Goal: Task Accomplishment & Management: Complete application form

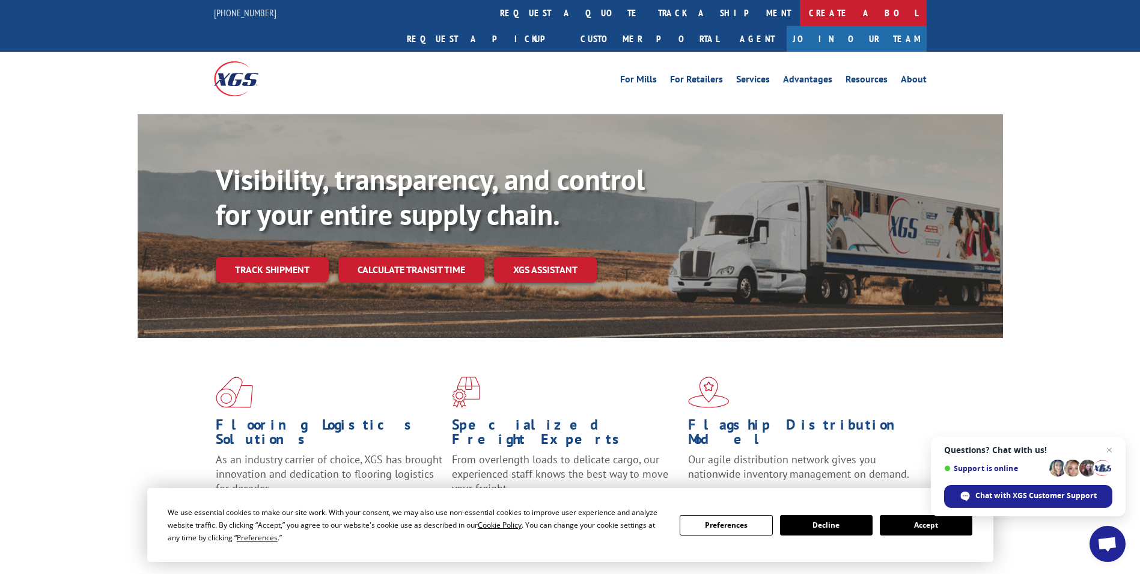
click at [800, 18] on link "Create a BOL" at bounding box center [863, 13] width 127 height 26
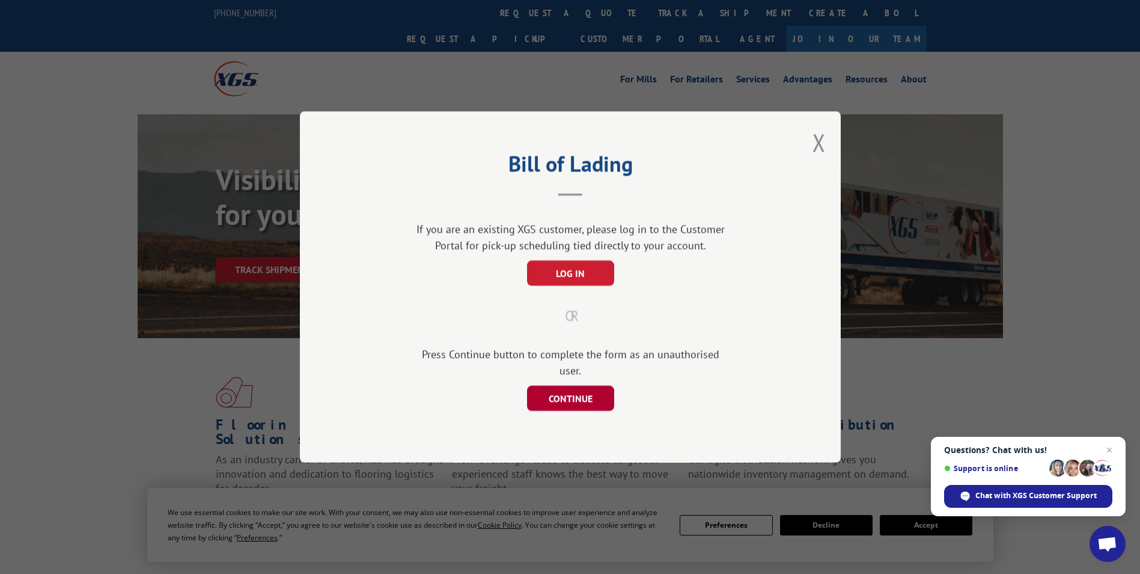
click at [569, 394] on button "CONTINUE" at bounding box center [570, 397] width 87 height 25
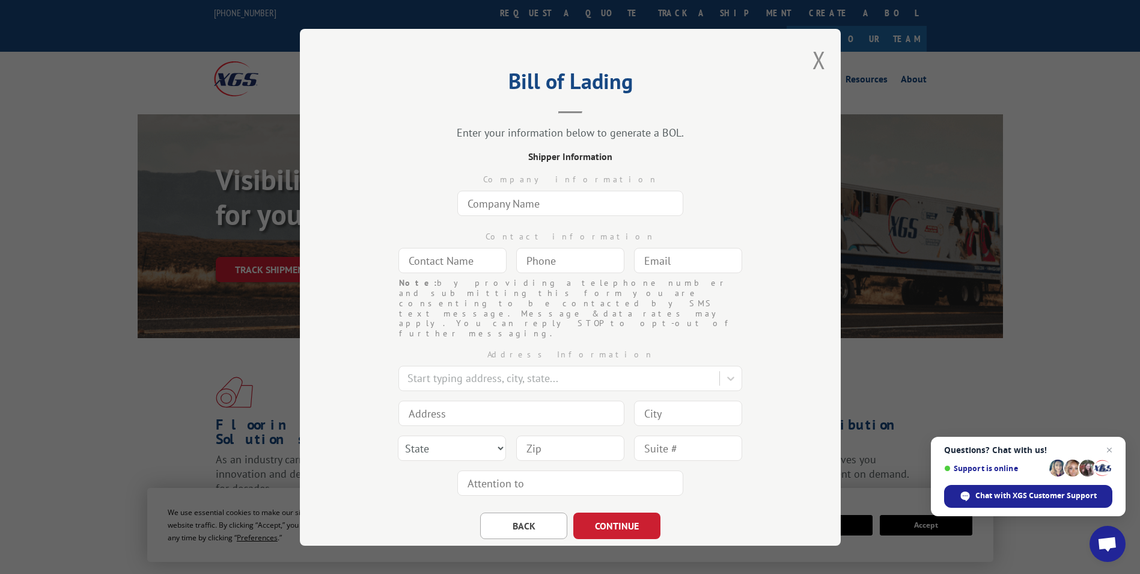
click at [522, 206] on input "text" at bounding box center [571, 203] width 226 height 25
type input "The Home Depot"
click at [456, 265] on input "text" at bounding box center [453, 260] width 108 height 25
type input "[PERSON_NAME]"
click at [540, 264] on input "(___) ___-____" at bounding box center [570, 260] width 108 height 25
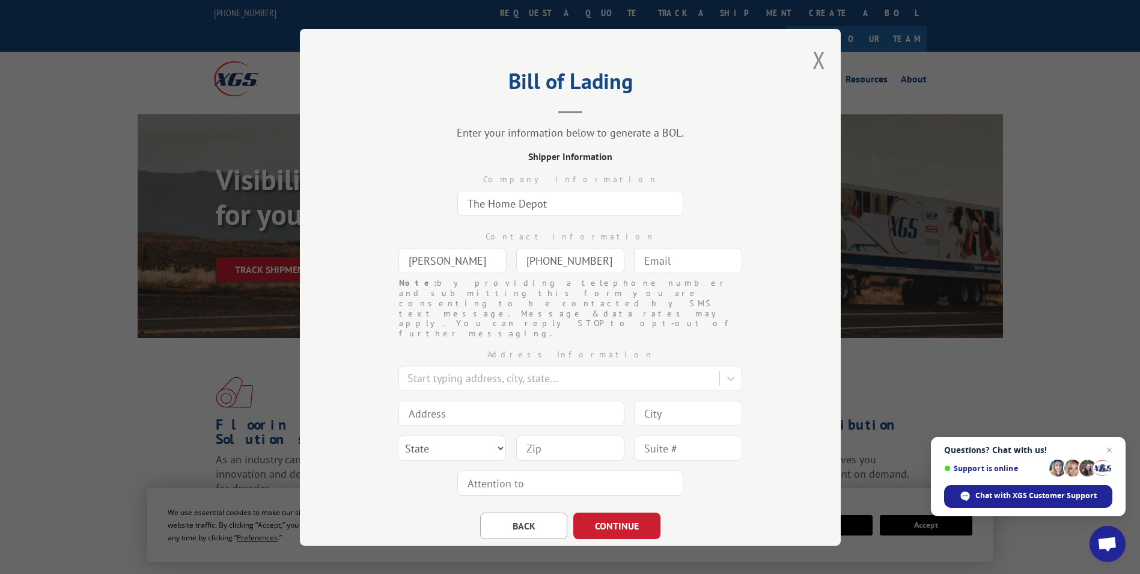
type input "[PHONE_NUMBER]"
click at [676, 251] on input "text" at bounding box center [688, 260] width 108 height 25
type input "[EMAIL_ADDRESS][DOMAIN_NAME]"
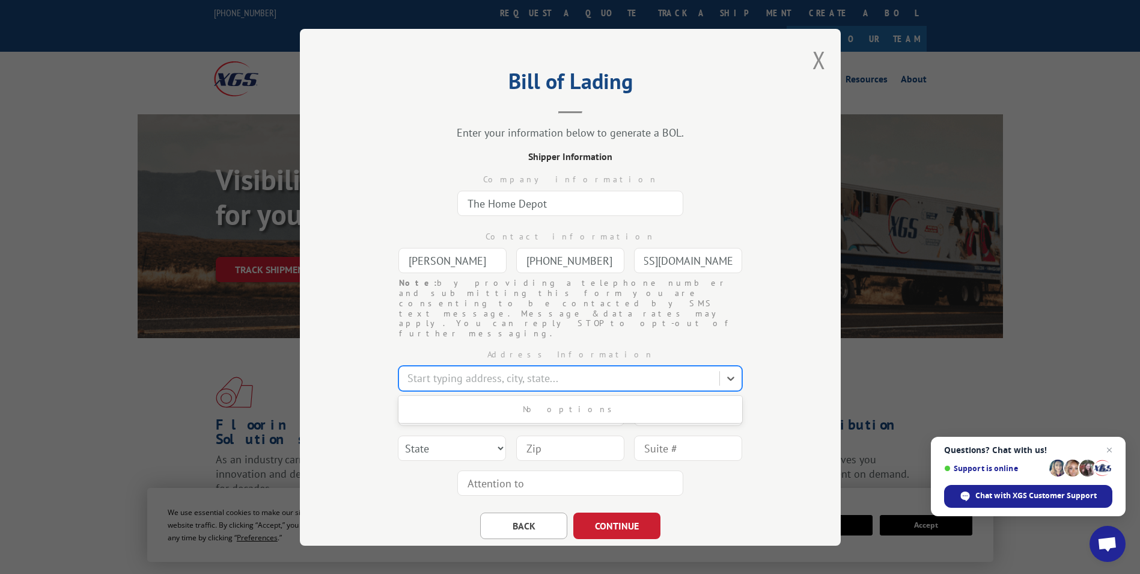
click at [590, 370] on div at bounding box center [561, 378] width 306 height 16
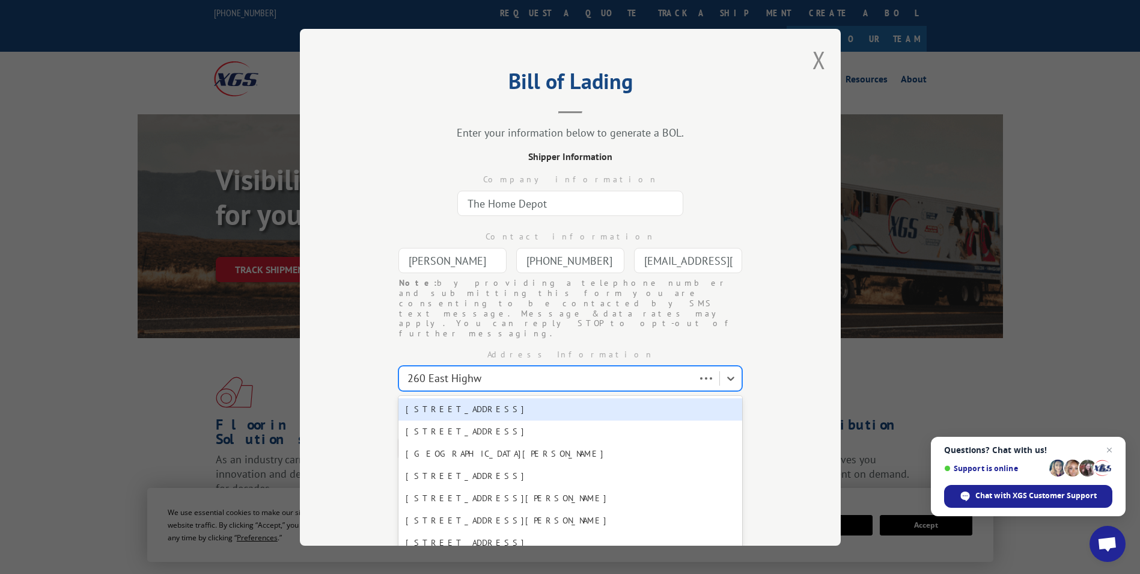
type input "260 [GEOGRAPHIC_DATA]"
click at [524, 398] on div "[STREET_ADDRESS]" at bounding box center [571, 409] width 344 height 22
type input "[STREET_ADDRESS]"
type input "[GEOGRAPHIC_DATA]"
select select "[GEOGRAPHIC_DATA]"
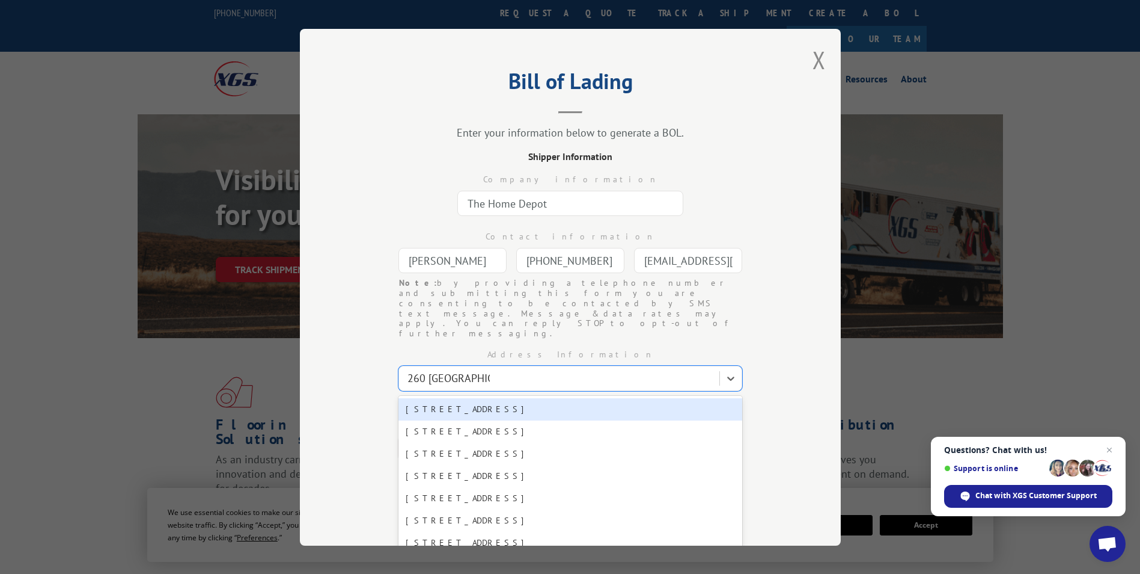
type input "78620"
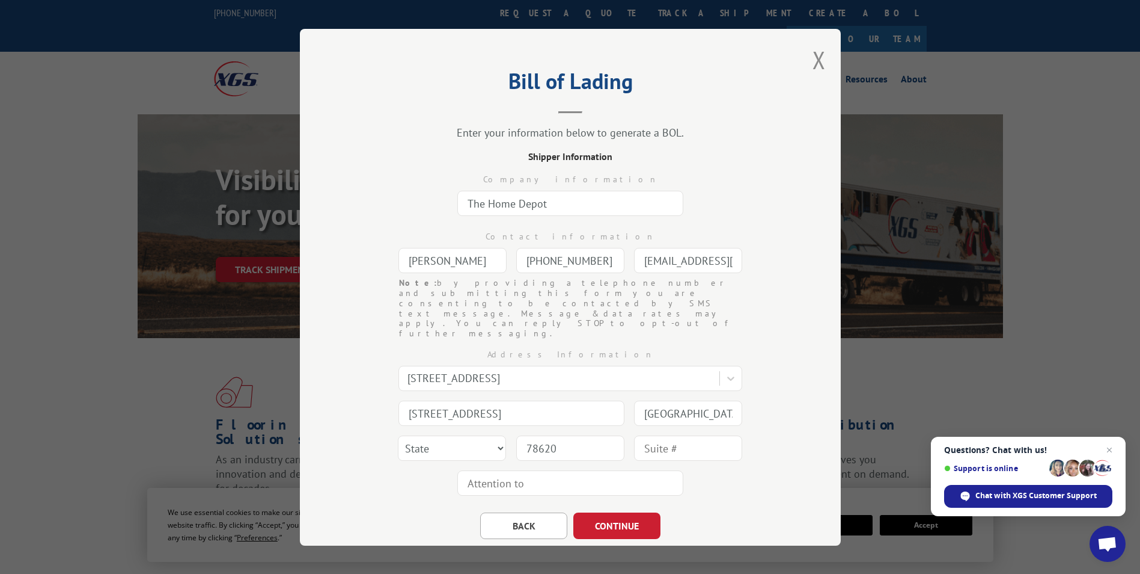
click at [747, 500] on div "BACK CONTINUE" at bounding box center [570, 519] width 421 height 38
click at [629, 512] on button "CONTINUE" at bounding box center [617, 525] width 87 height 26
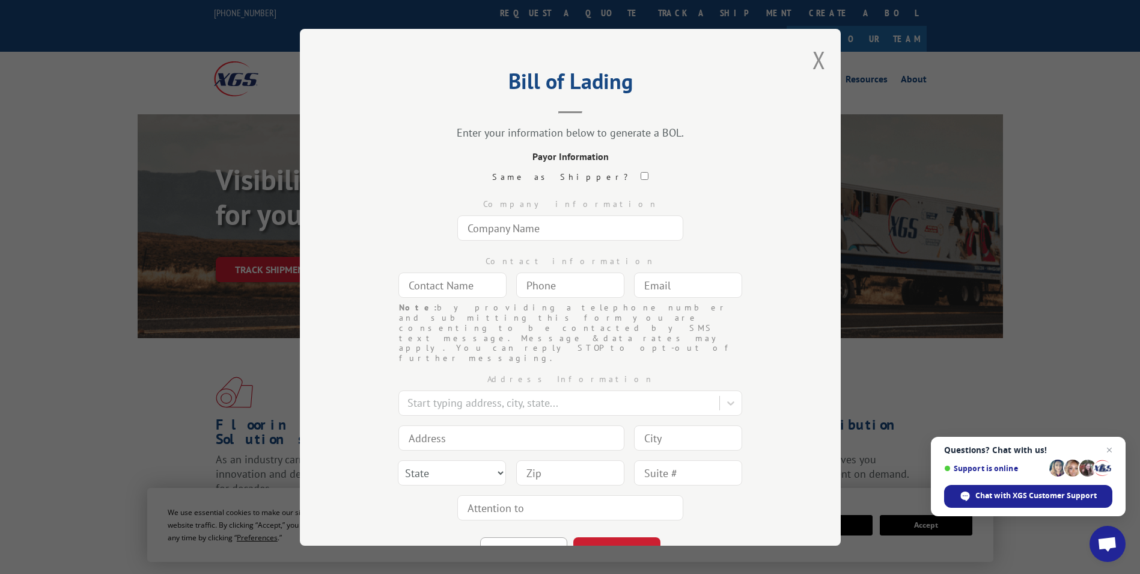
click at [528, 229] on input "text" at bounding box center [571, 227] width 226 height 25
type input "The Home Depot"
click at [473, 278] on input "text" at bounding box center [453, 284] width 108 height 25
type input "[PERSON_NAME]"
type input "(___) ___-____"
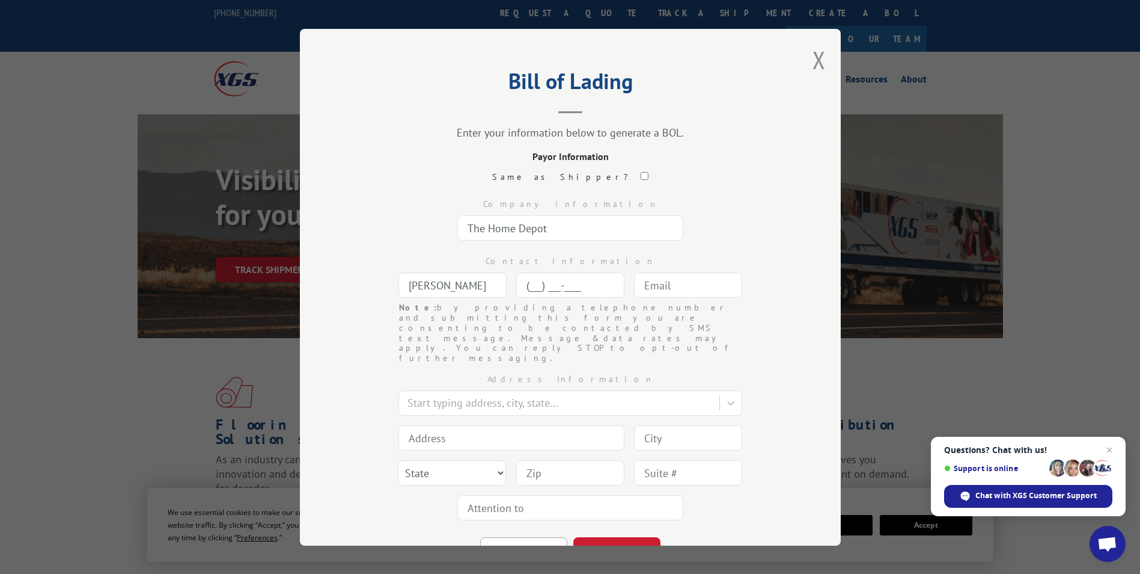
click at [568, 287] on input "(___) ___-____" at bounding box center [570, 284] width 108 height 25
type input "[PHONE_NUMBER]"
click at [676, 287] on input "text" at bounding box center [688, 284] width 108 height 25
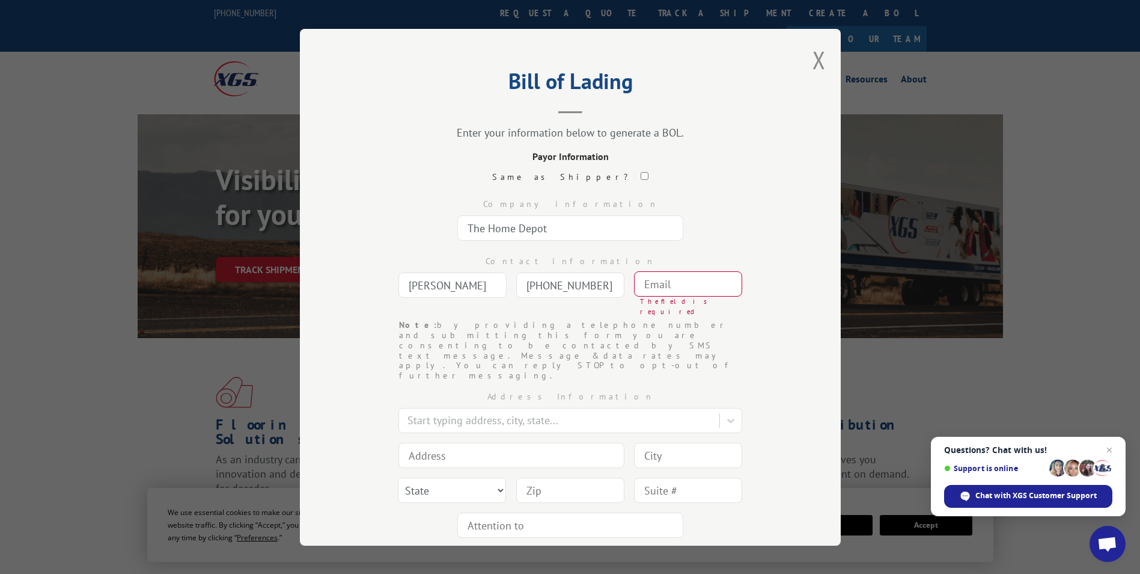
click at [665, 280] on input "text" at bounding box center [688, 283] width 108 height 25
paste input "[EMAIL_ADDRESS][DOMAIN_NAME]"
type input "[EMAIL_ADDRESS][DOMAIN_NAME]"
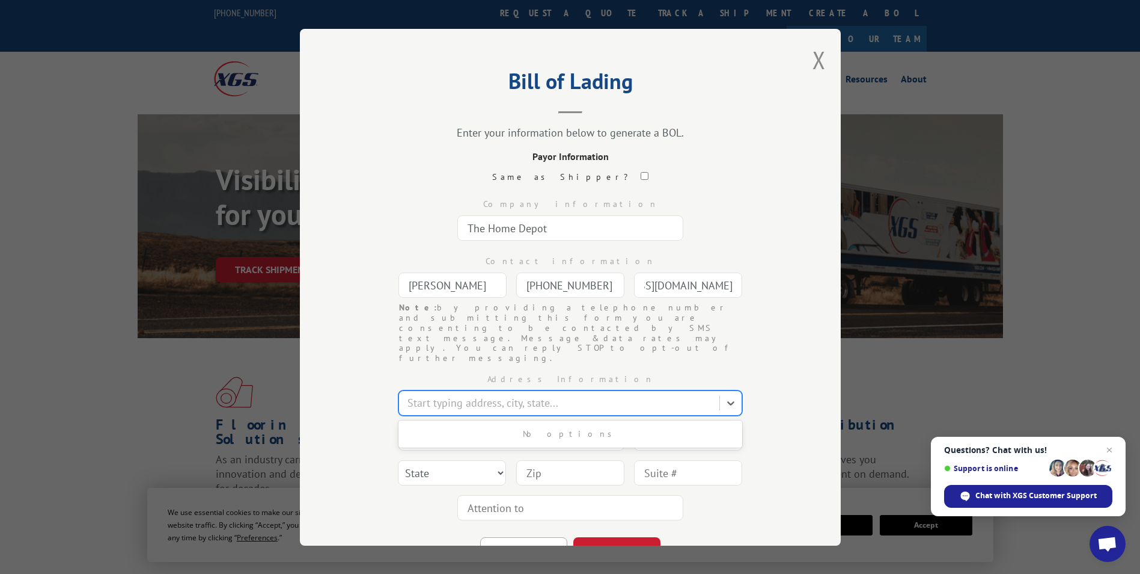
click at [519, 394] on div at bounding box center [561, 402] width 306 height 16
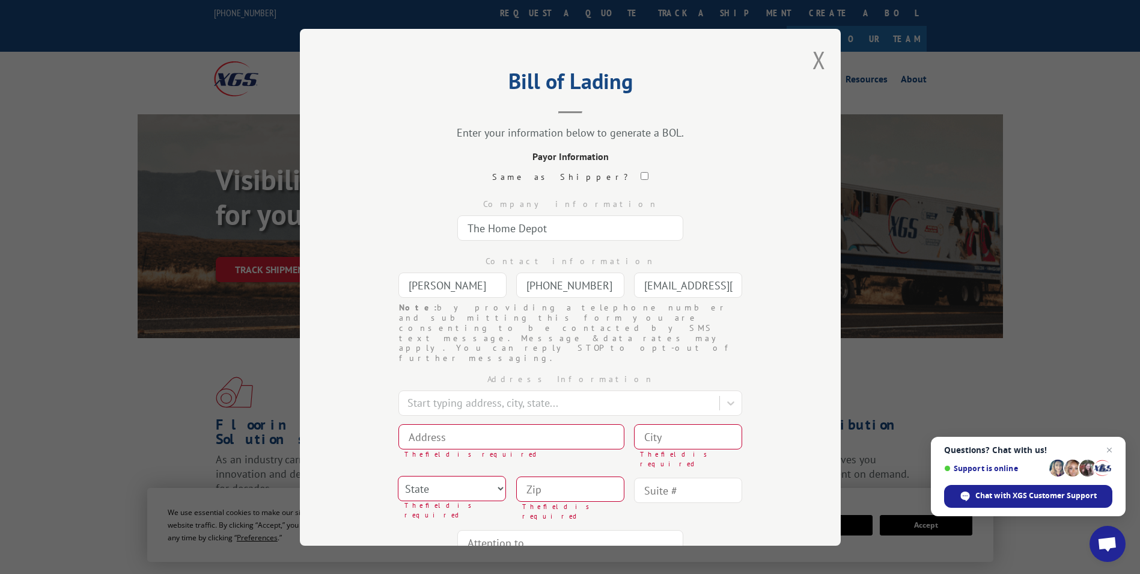
click at [375, 437] on div "Address Information Start typing address, city, state... The field is required …" at bounding box center [570, 461] width 421 height 197
click at [442, 424] on input at bounding box center [512, 436] width 226 height 25
type input "PO BOX 723036"
click at [657, 424] on input at bounding box center [688, 436] width 108 height 25
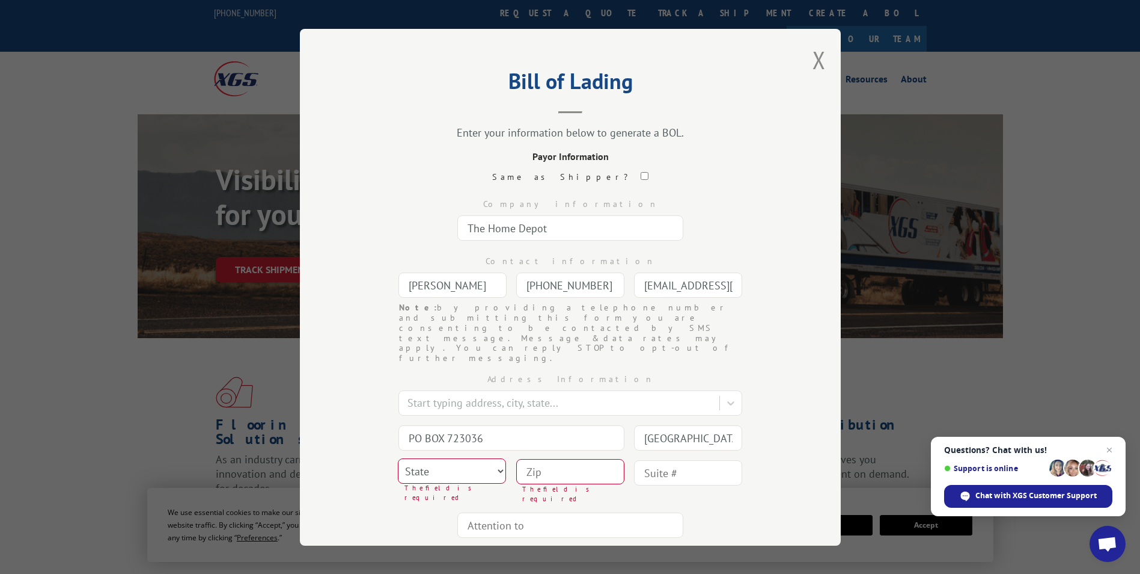
type input "[GEOGRAPHIC_DATA]"
click at [491, 458] on select "State [US_STATE] [US_STATE] [US_STATE] [US_STATE] [US_STATE] [US_STATE] [US_STA…" at bounding box center [452, 470] width 108 height 25
select select "GA"
click at [398, 458] on select "State [US_STATE] [US_STATE] [US_STATE] [US_STATE] [US_STATE] [US_STATE] [US_STA…" at bounding box center [452, 470] width 108 height 25
click at [552, 459] on input at bounding box center [570, 471] width 108 height 25
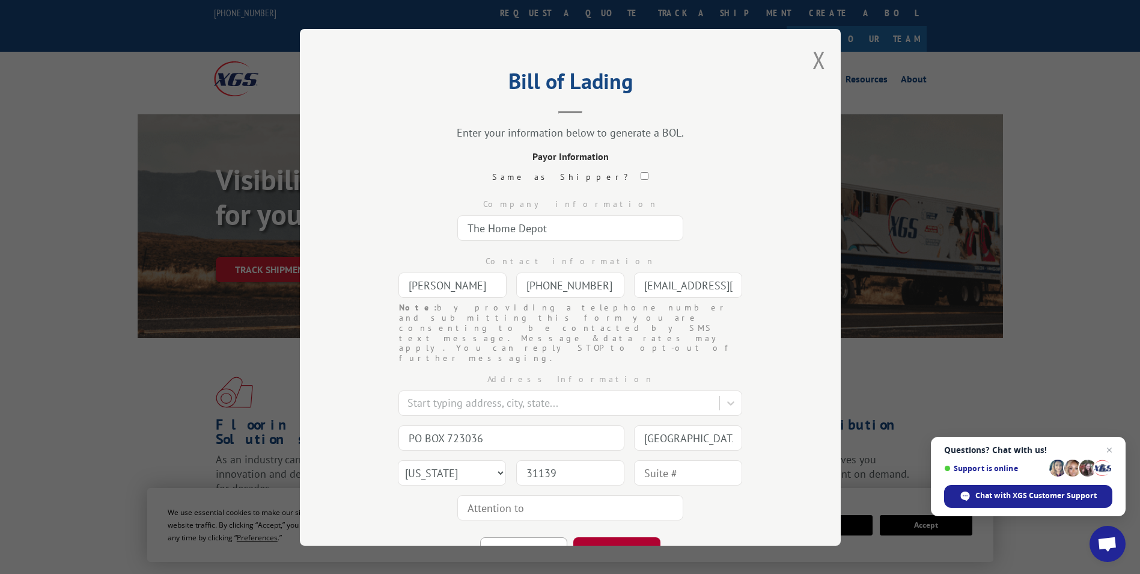
type input "31139"
click at [616, 537] on button "CONTINUE" at bounding box center [617, 550] width 87 height 26
click at [496, 230] on input "text" at bounding box center [571, 227] width 226 height 25
type input "Engineered Floors"
click at [429, 287] on input "text" at bounding box center [453, 284] width 108 height 25
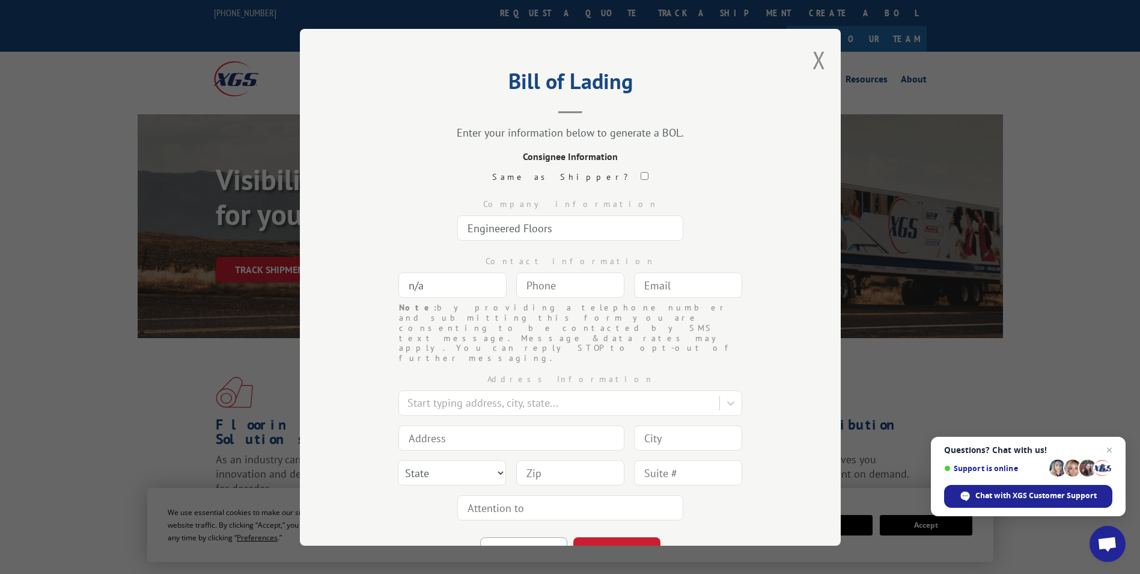
type input "n/a"
click at [544, 281] on input "(___) ___-____" at bounding box center [570, 284] width 108 height 25
type input "[PHONE_NUMBER]"
click at [641, 281] on input "text" at bounding box center [688, 284] width 108 height 25
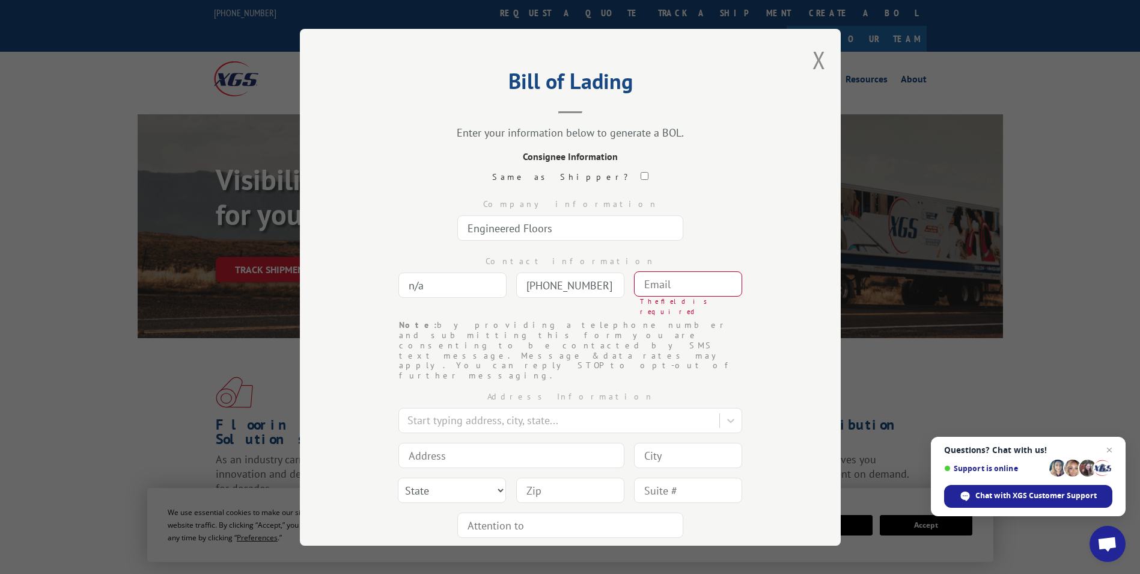
paste input "[EMAIL_ADDRESS][DOMAIN_NAME]"
type input "[EMAIL_ADDRESS][DOMAIN_NAME]"
click at [441, 425] on input at bounding box center [512, 437] width 226 height 25
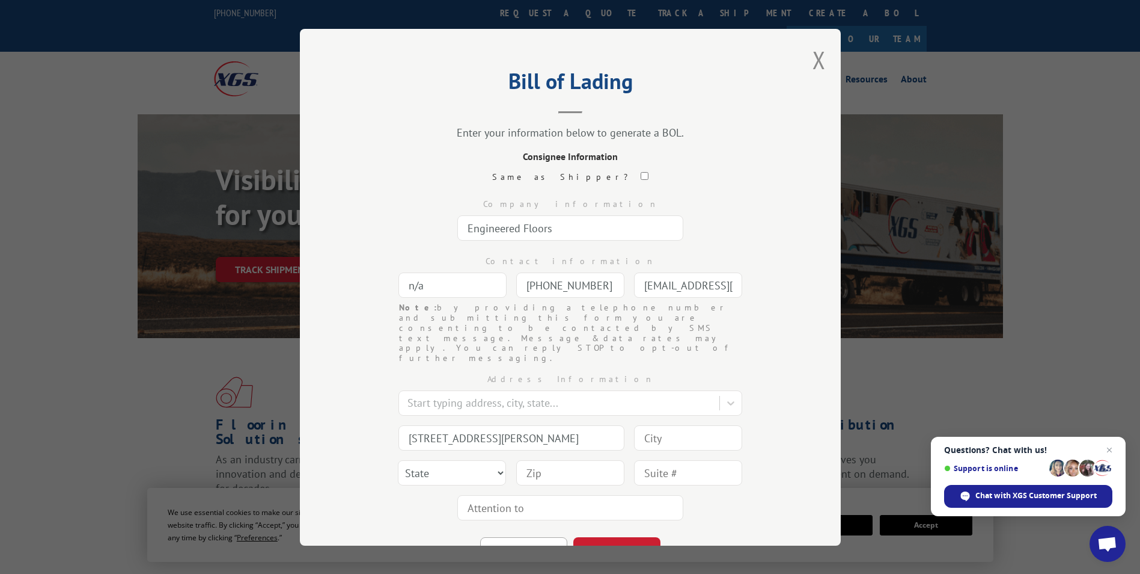
type input "[STREET_ADDRESS][PERSON_NAME]"
click at [671, 425] on input at bounding box center [688, 437] width 108 height 25
type input "[PERSON_NAME]"
click at [486, 460] on select "State [US_STATE] [US_STATE] [US_STATE] [US_STATE] [US_STATE] [US_STATE] [US_STA…" at bounding box center [452, 472] width 108 height 25
select select "GA"
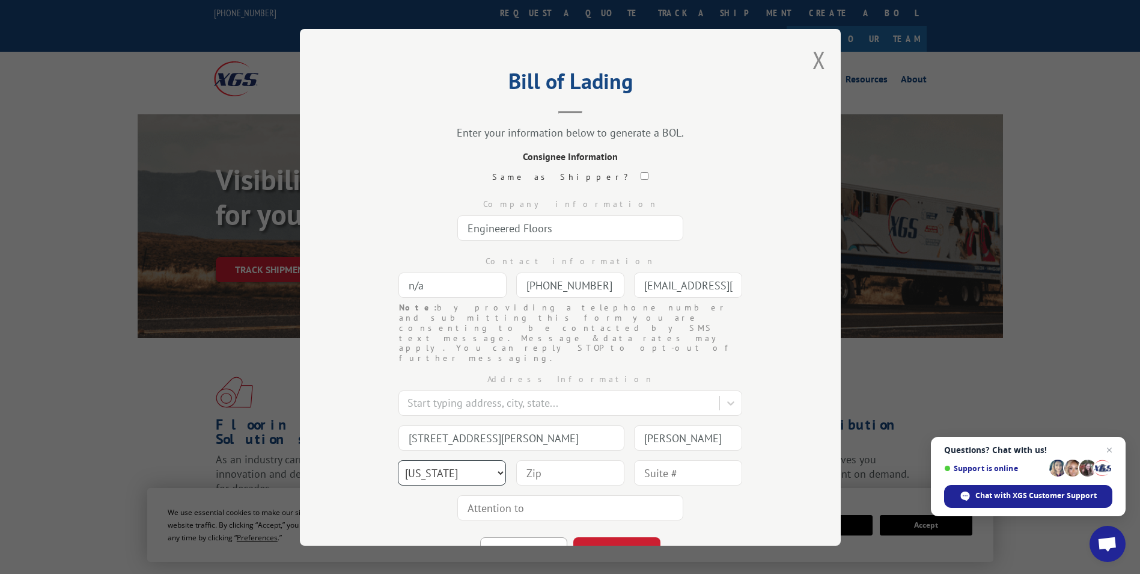
click at [398, 460] on select "State [US_STATE] [US_STATE] [US_STATE] [US_STATE] [US_STATE] [US_STATE] [US_STA…" at bounding box center [452, 472] width 108 height 25
click at [531, 460] on input at bounding box center [570, 472] width 108 height 25
type input "30721"
click at [794, 477] on div "Bill of Lading Enter your information below to generate a BOL. Consignee Inform…" at bounding box center [570, 287] width 541 height 516
click at [641, 537] on button "CONTINUE" at bounding box center [617, 550] width 87 height 26
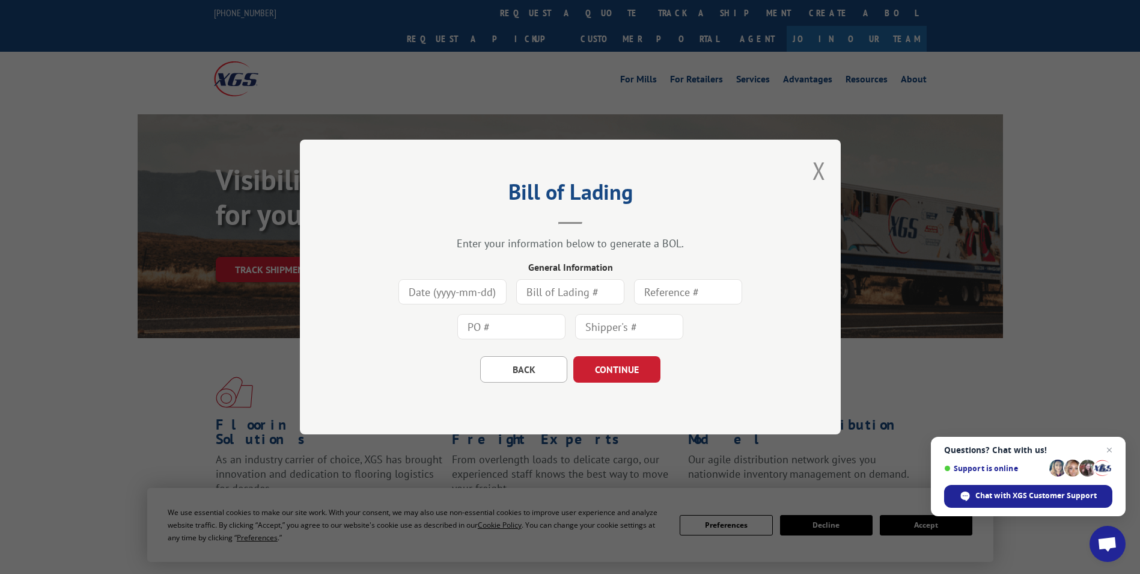
click at [451, 292] on input at bounding box center [453, 291] width 108 height 25
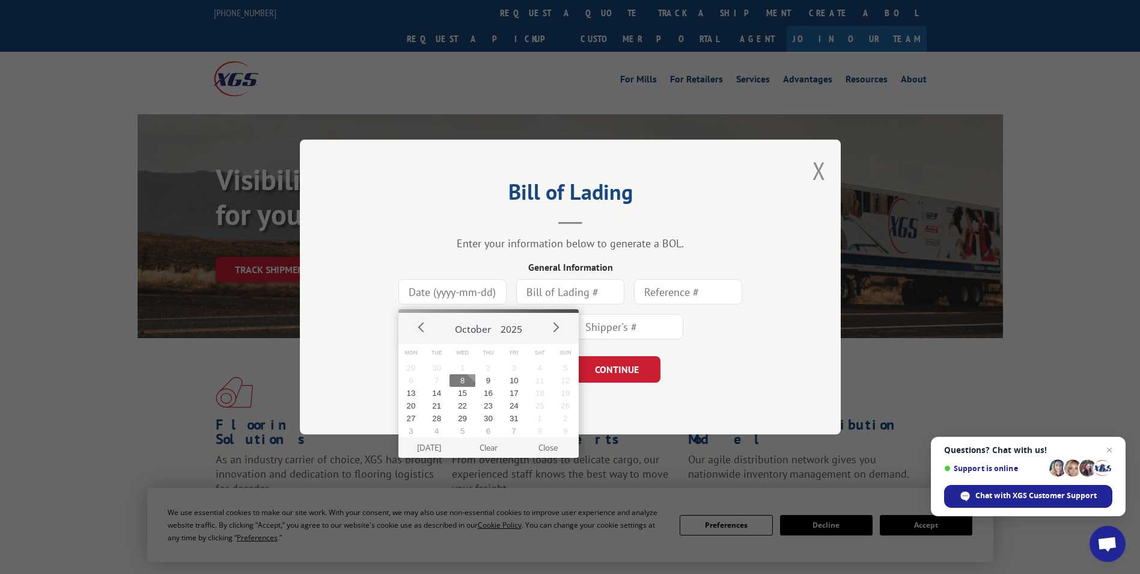
click at [464, 379] on button "8" at bounding box center [463, 380] width 26 height 13
type input "[DATE]"
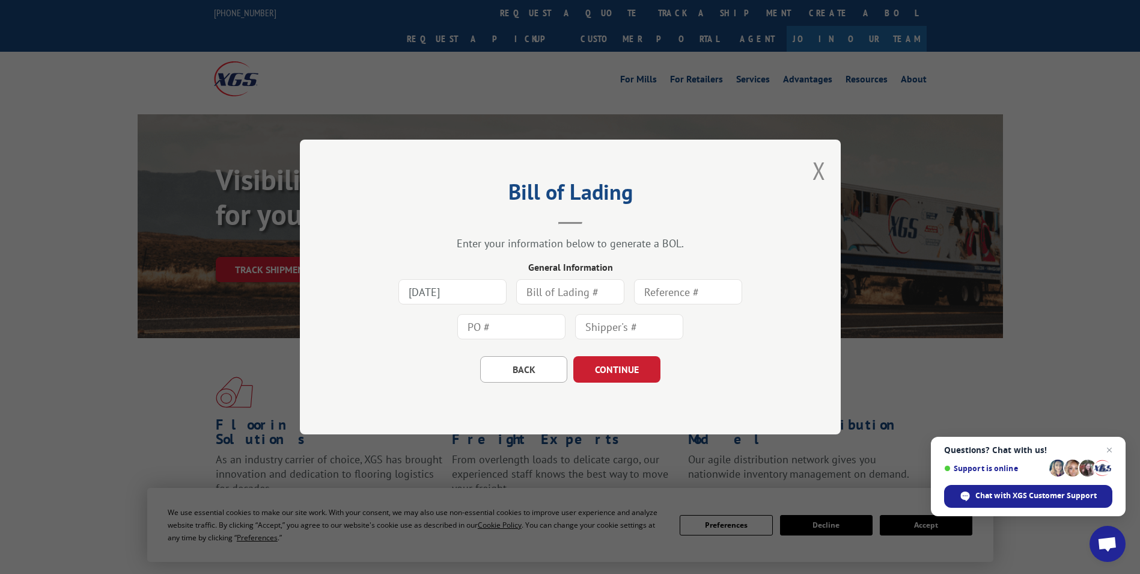
click at [569, 287] on input "text" at bounding box center [570, 291] width 108 height 25
type input "7825194"
click at [715, 343] on div "[DATE] 7825194" at bounding box center [570, 309] width 421 height 70
click at [642, 369] on button "CONTINUE" at bounding box center [617, 369] width 87 height 26
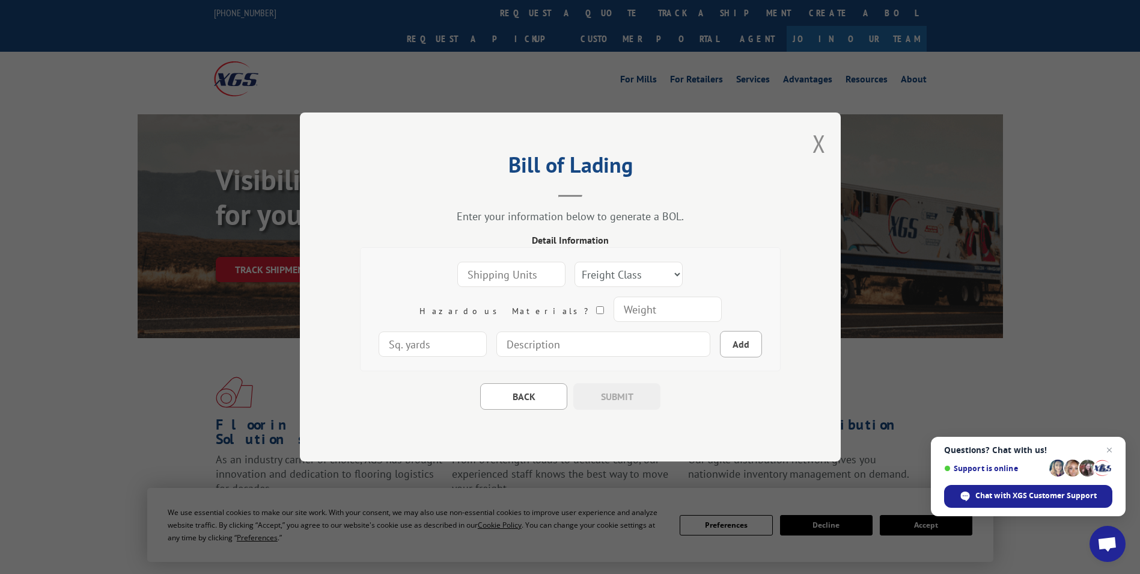
click at [462, 279] on input "number" at bounding box center [512, 274] width 108 height 25
type input "1"
click at [507, 268] on input "1" at bounding box center [512, 274] width 108 height 25
click at [604, 275] on select "Freight Class 50 55 60 65 70 77 85 92 100 110 125 150 175 200 250 300 400 500 C…" at bounding box center [629, 274] width 108 height 25
select select "250"
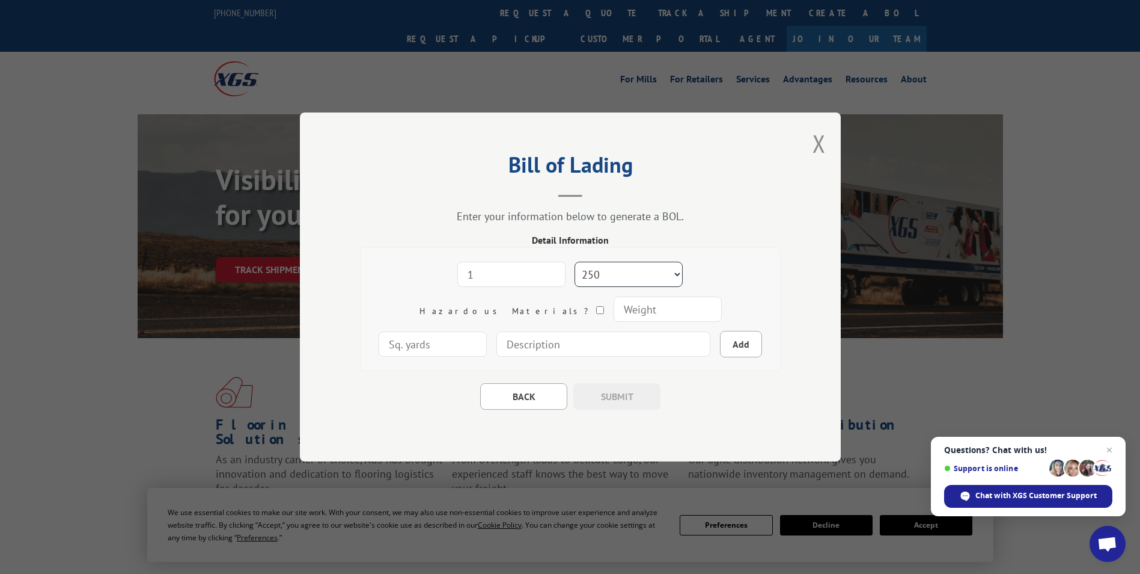
click at [575, 262] on select "Freight Class 50 55 60 65 70 77 85 92 100 110 125 150 175 200 250 300 400 500 C…" at bounding box center [629, 274] width 108 height 25
click at [613, 309] on input "number" at bounding box center [667, 308] width 108 height 25
type input "200"
click at [487, 331] on input "number" at bounding box center [433, 343] width 108 height 25
type input "120"
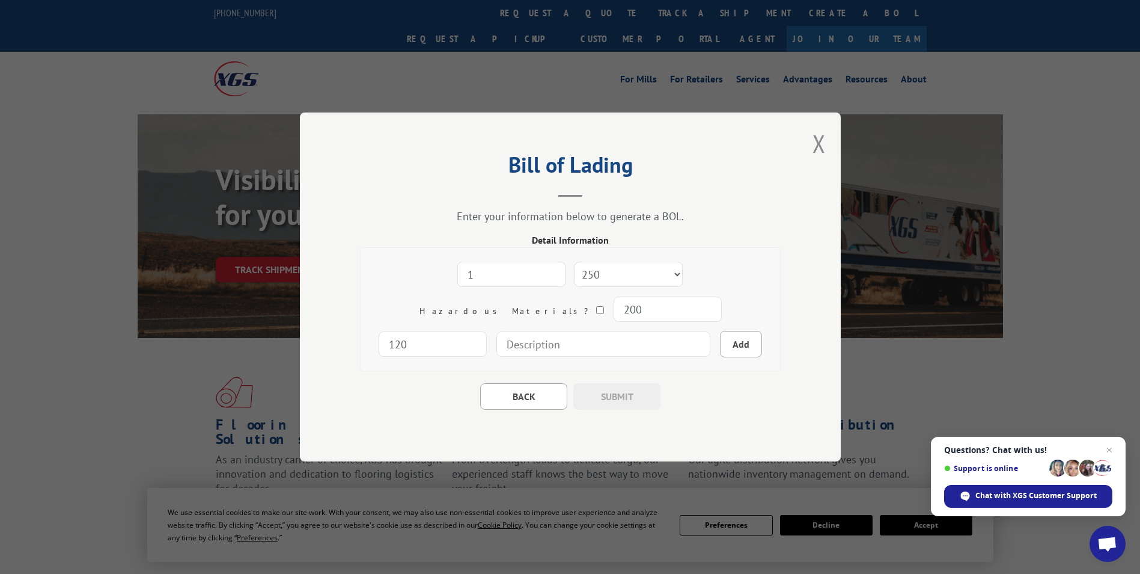
click at [596, 344] on input at bounding box center [604, 343] width 214 height 25
type input "12' [GEOGRAPHIC_DATA] - [GEOGRAPHIC_DATA]"
click at [720, 349] on button "Add" at bounding box center [741, 344] width 42 height 26
select select
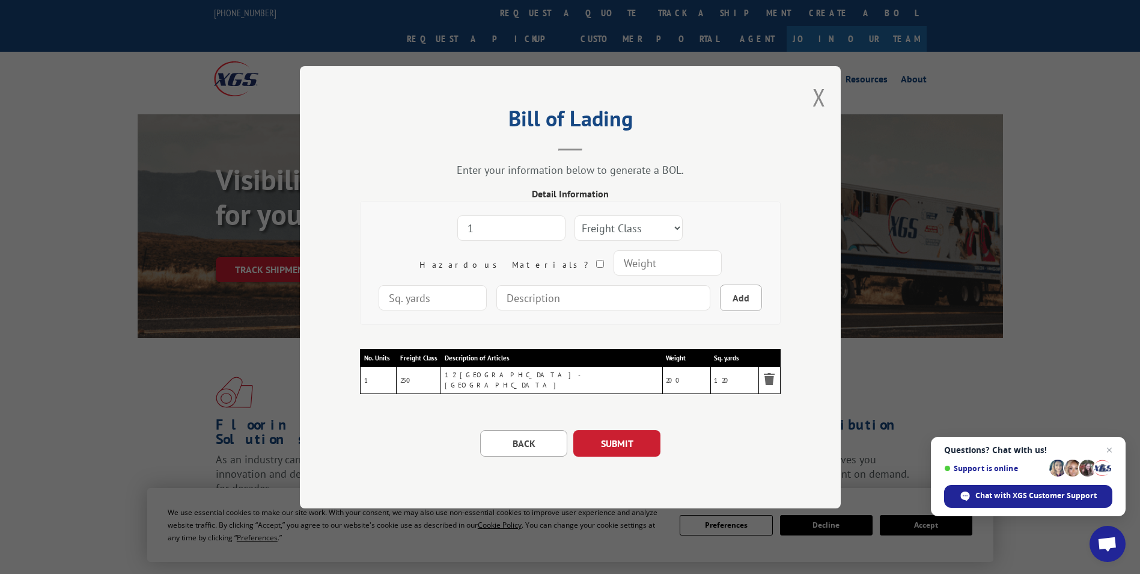
type input "1"
click at [503, 226] on input "1" at bounding box center [512, 227] width 108 height 25
click at [628, 230] on select "Freight Class 50 55 60 65 70 77 85 92 100 110 125 150 175 200 250 300 400 500 C…" at bounding box center [629, 227] width 108 height 25
select select "250"
click at [575, 216] on select "Freight Class 50 55 60 65 70 77 85 92 100 110 125 150 175 200 250 300 400 500 C…" at bounding box center [629, 227] width 108 height 25
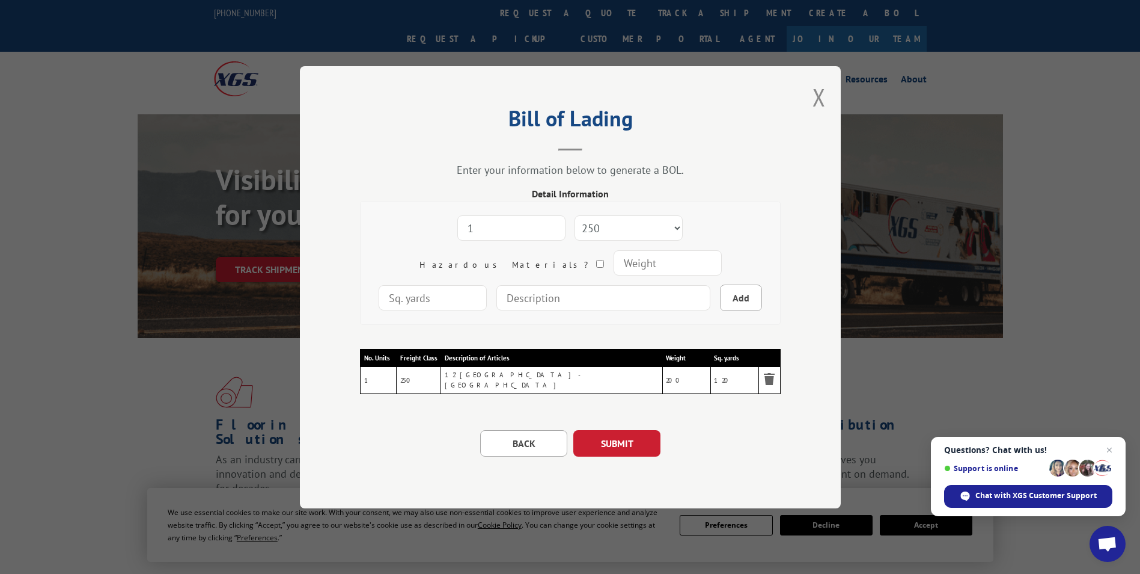
click at [613, 265] on input "number" at bounding box center [667, 262] width 108 height 25
type input "200"
click at [487, 285] on input "number" at bounding box center [433, 297] width 108 height 25
type input "3"
type input "133"
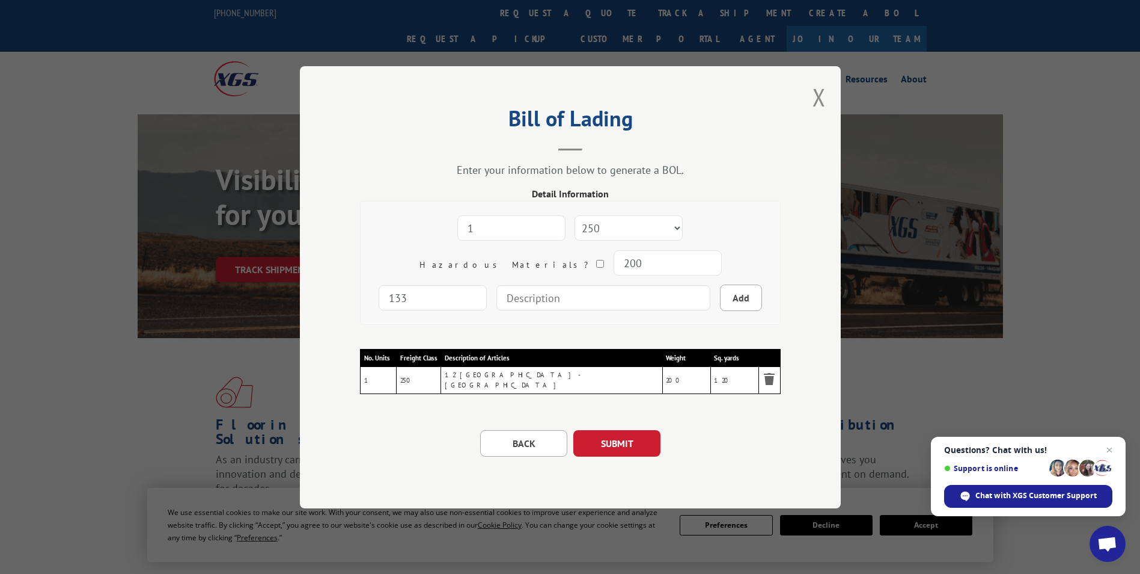
click at [540, 302] on input at bounding box center [604, 297] width 214 height 25
type input "12' [PERSON_NAME] - [GEOGRAPHIC_DATA]"
click at [720, 297] on button "Add" at bounding box center [741, 297] width 42 height 26
select select
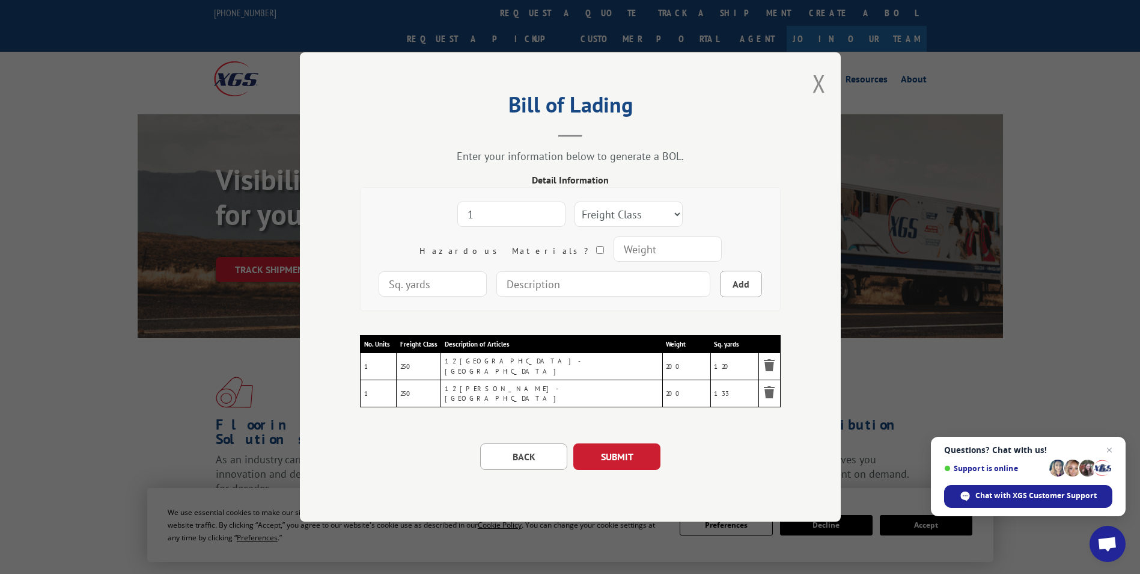
type input "1"
click at [506, 212] on input "1" at bounding box center [512, 213] width 108 height 25
click at [624, 214] on select "Freight Class 50 55 60 65 70 77 85 92 100 110 125 150 175 200 250 300 400 500 C…" at bounding box center [629, 213] width 108 height 25
select select "250"
click at [575, 204] on select "Freight Class 50 55 60 65 70 77 85 92 100 110 125 150 175 200 250 300 400 500 C…" at bounding box center [629, 213] width 108 height 25
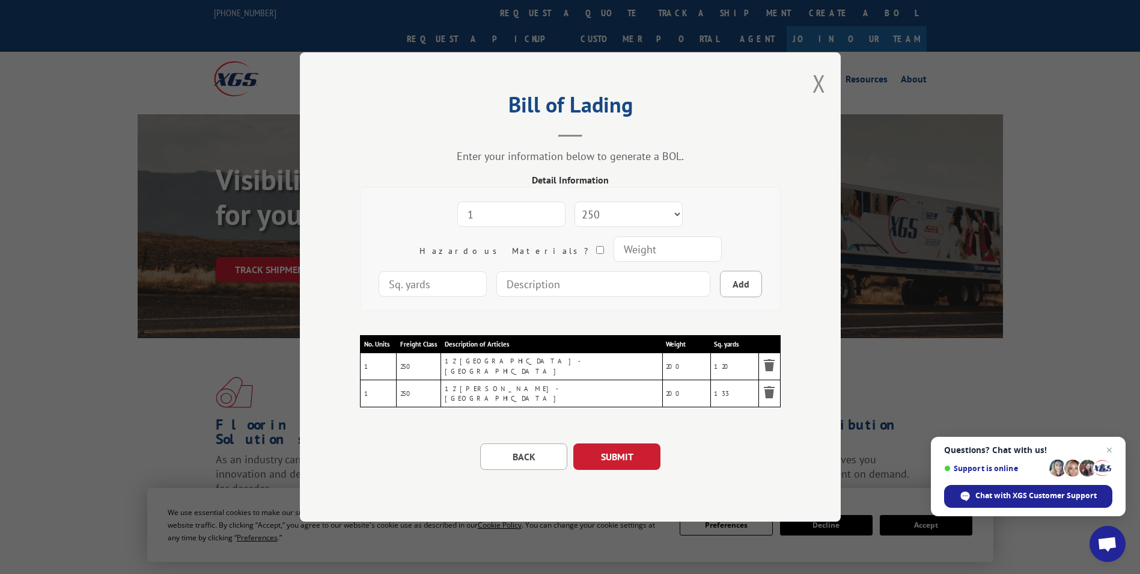
click at [613, 253] on input "number" at bounding box center [667, 248] width 108 height 25
type input "200"
click at [487, 271] on input "number" at bounding box center [433, 283] width 108 height 25
type input "120"
click at [560, 286] on input at bounding box center [604, 283] width 214 height 25
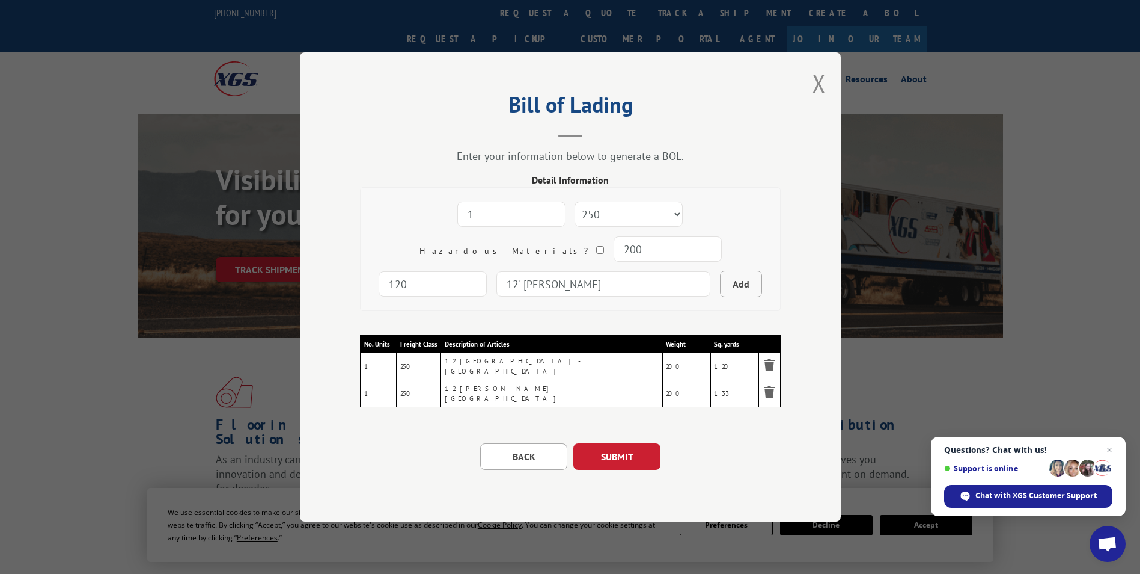
type input "12' [PERSON_NAME]"
click at [720, 293] on button "Add" at bounding box center [741, 284] width 42 height 26
select select
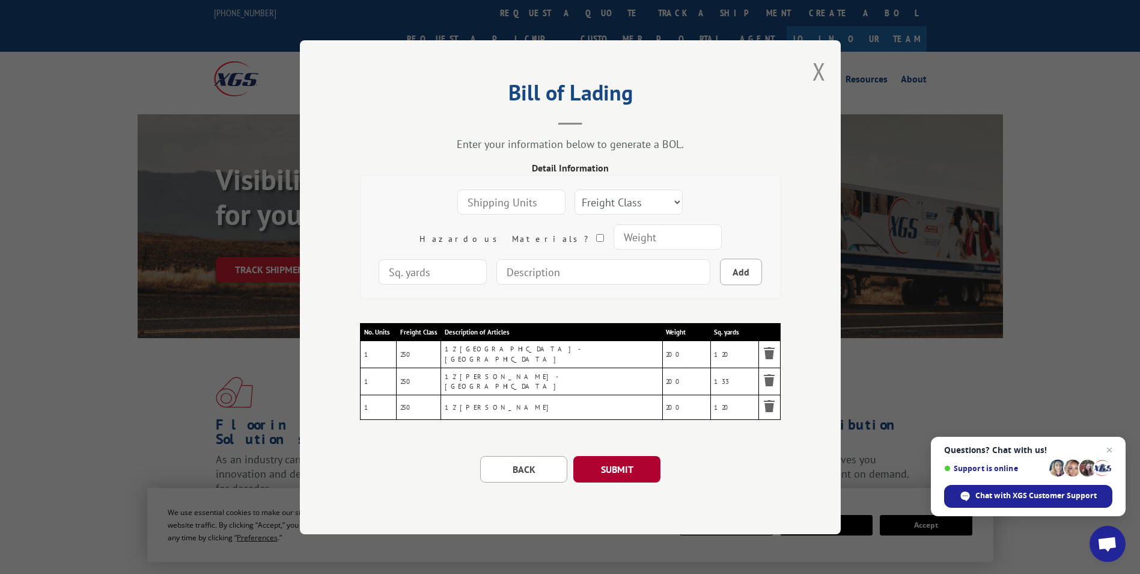
click at [619, 476] on button "SUBMIT" at bounding box center [617, 468] width 87 height 26
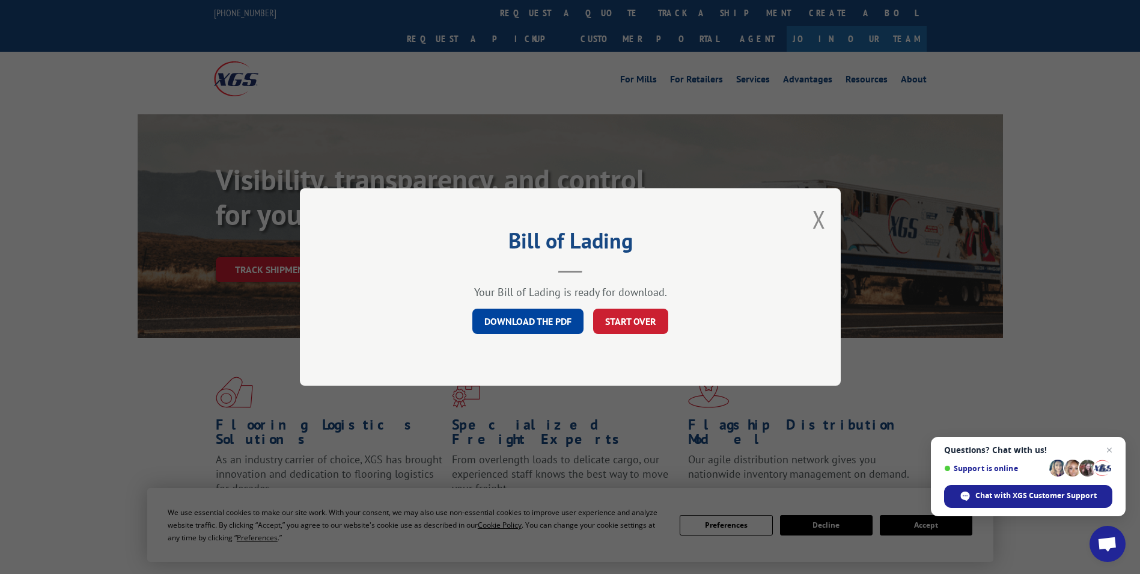
click at [540, 324] on link "DOWNLOAD THE PDF" at bounding box center [528, 320] width 111 height 25
click at [625, 313] on button "START OVER" at bounding box center [630, 320] width 75 height 25
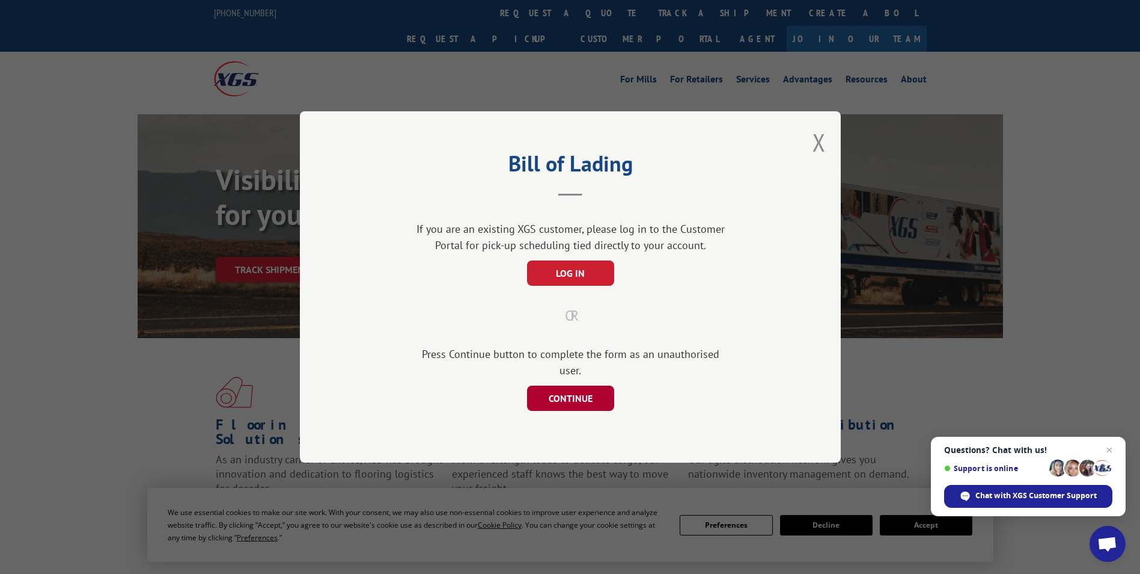
click at [577, 394] on button "CONTINUE" at bounding box center [570, 397] width 87 height 25
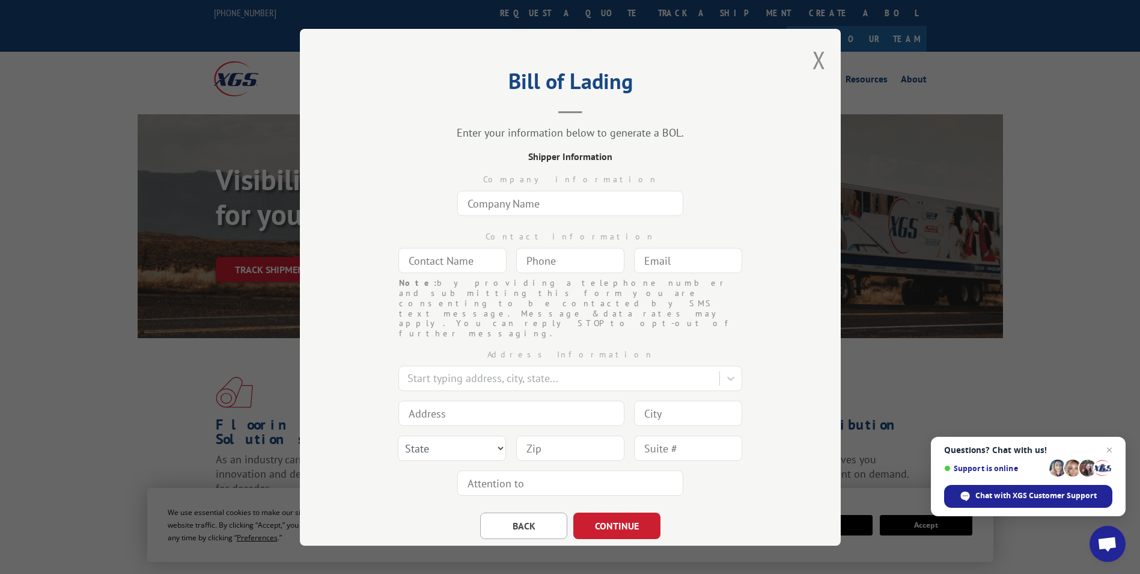
click at [500, 200] on input "text" at bounding box center [571, 203] width 226 height 25
type input "The Home Depot"
click at [467, 269] on input "text" at bounding box center [453, 260] width 108 height 25
type input "[PERSON_NAME]"
click at [554, 260] on input "(___) ___-____" at bounding box center [570, 260] width 108 height 25
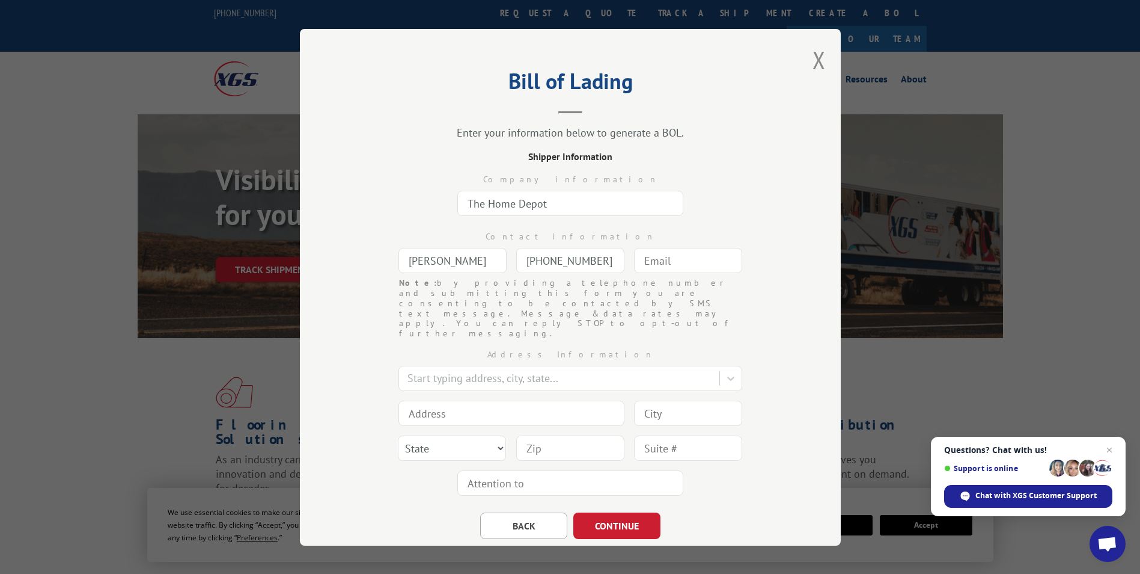
type input "[PHONE_NUMBER]"
click at [688, 257] on input "text" at bounding box center [688, 260] width 108 height 25
type input "[EMAIL_ADDRESS][DOMAIN_NAME]"
click at [553, 370] on div at bounding box center [561, 378] width 306 height 16
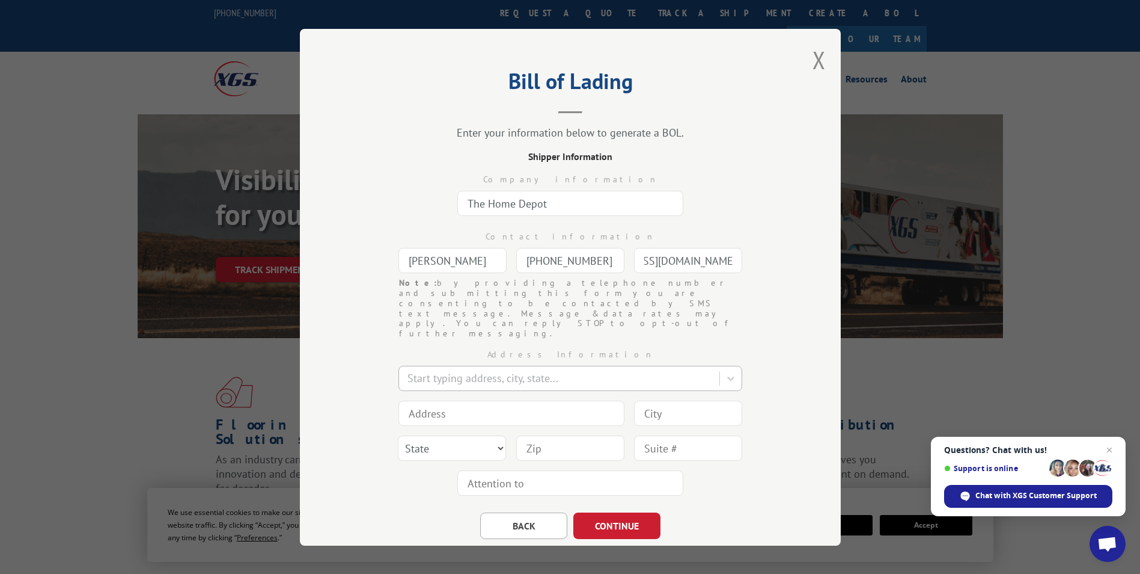
scroll to position [0, 0]
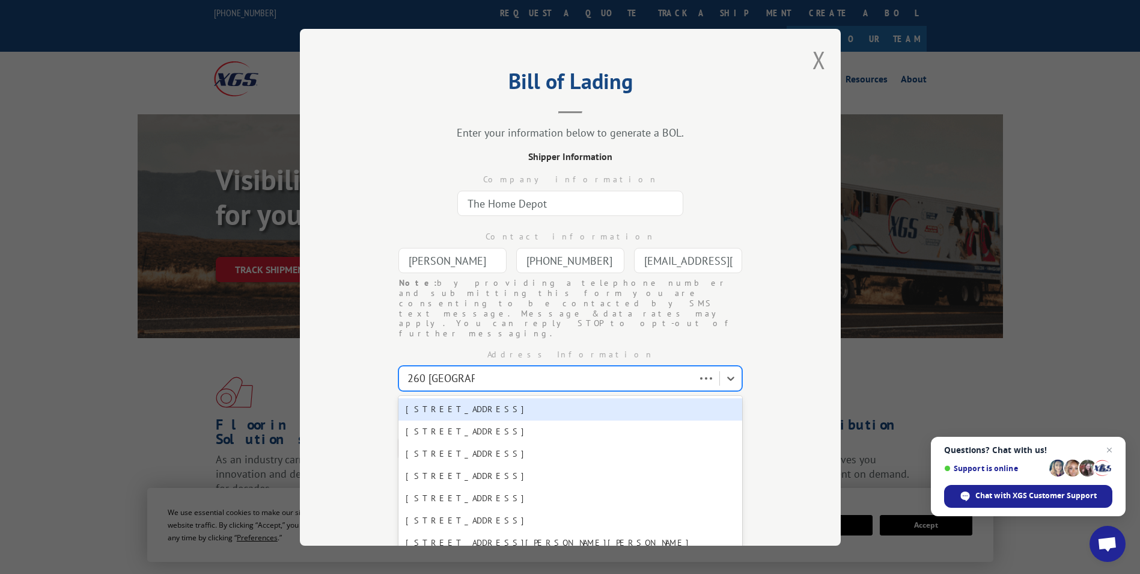
type input "260 east highway"
click at [508, 398] on div "[STREET_ADDRESS]" at bounding box center [571, 409] width 344 height 22
type input "[STREET_ADDRESS]"
type input "[GEOGRAPHIC_DATA]"
select select "[GEOGRAPHIC_DATA]"
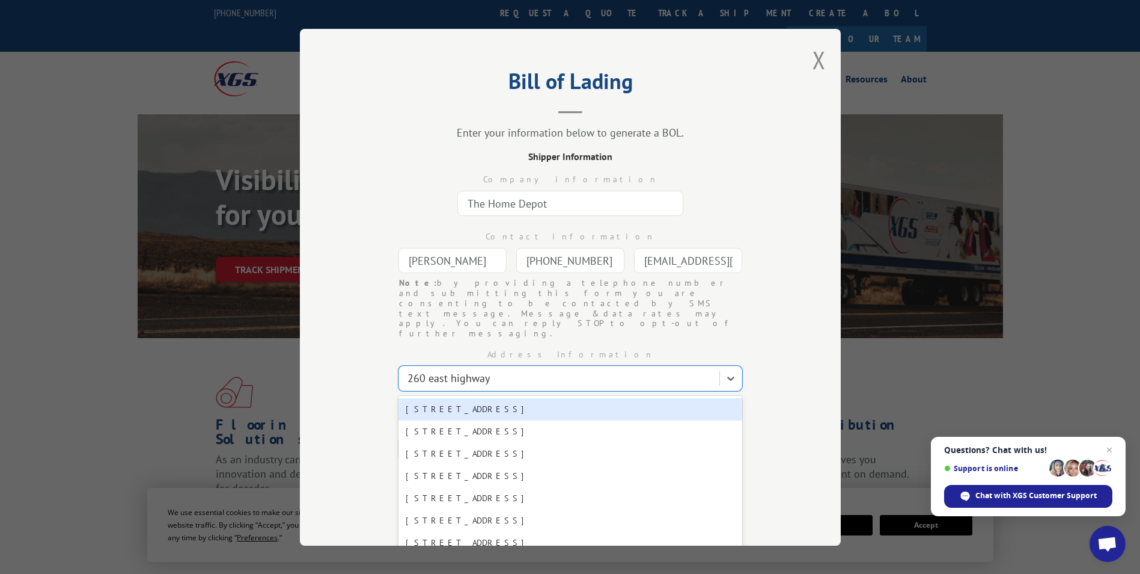
type input "78620"
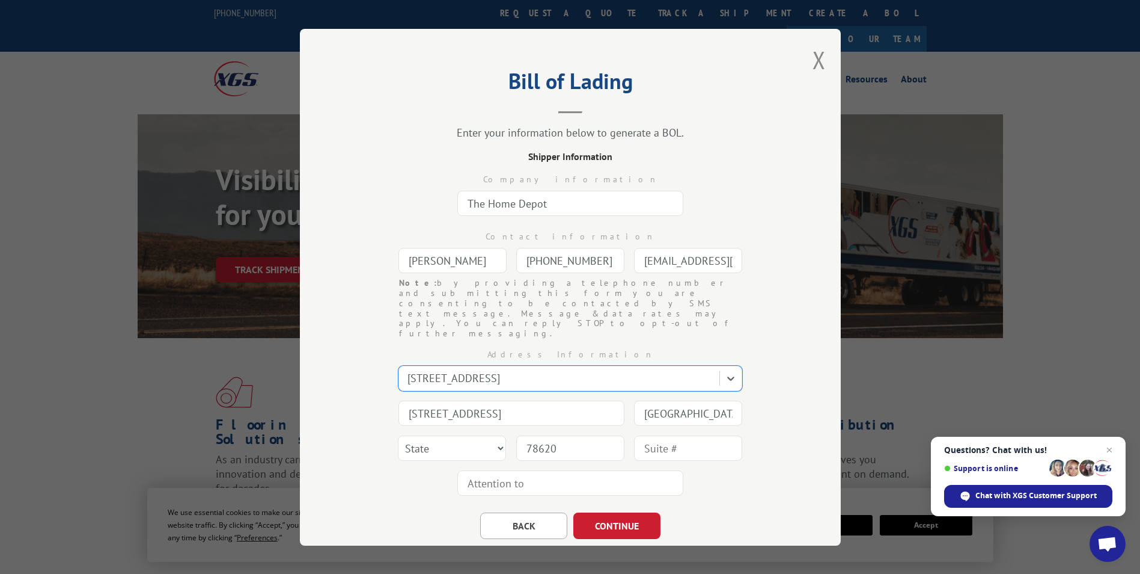
click at [717, 500] on div "BACK CONTINUE" at bounding box center [570, 519] width 421 height 38
click at [624, 512] on button "CONTINUE" at bounding box center [617, 525] width 87 height 26
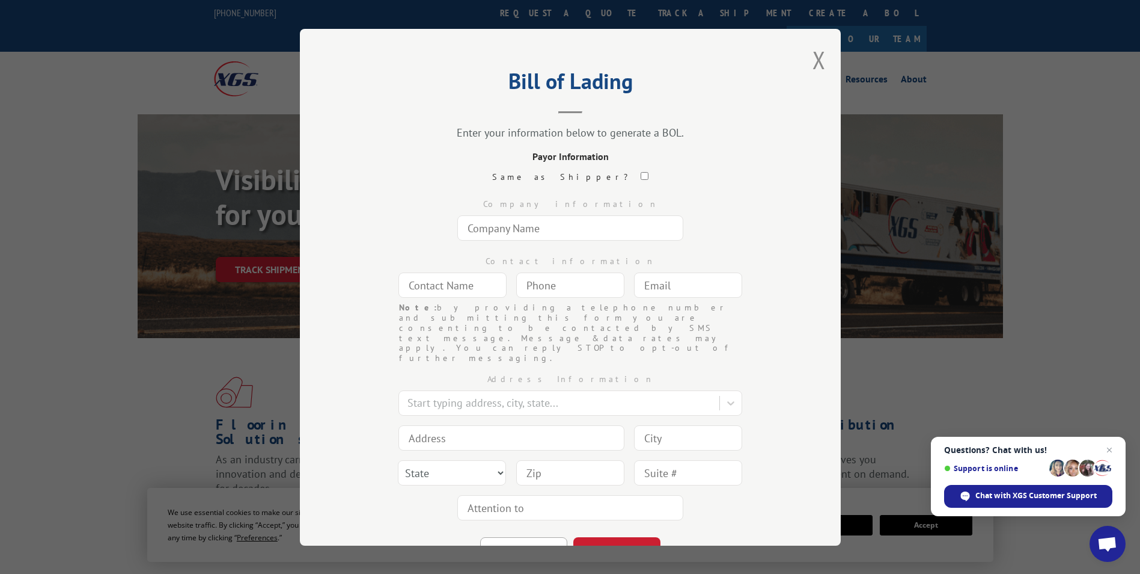
click at [496, 230] on input "text" at bounding box center [571, 227] width 226 height 25
type input "The Home Depot"
click at [466, 289] on input "text" at bounding box center [453, 284] width 108 height 25
type input "[PERSON_NAME]"
click at [551, 284] on input "(___) ___-____" at bounding box center [570, 284] width 108 height 25
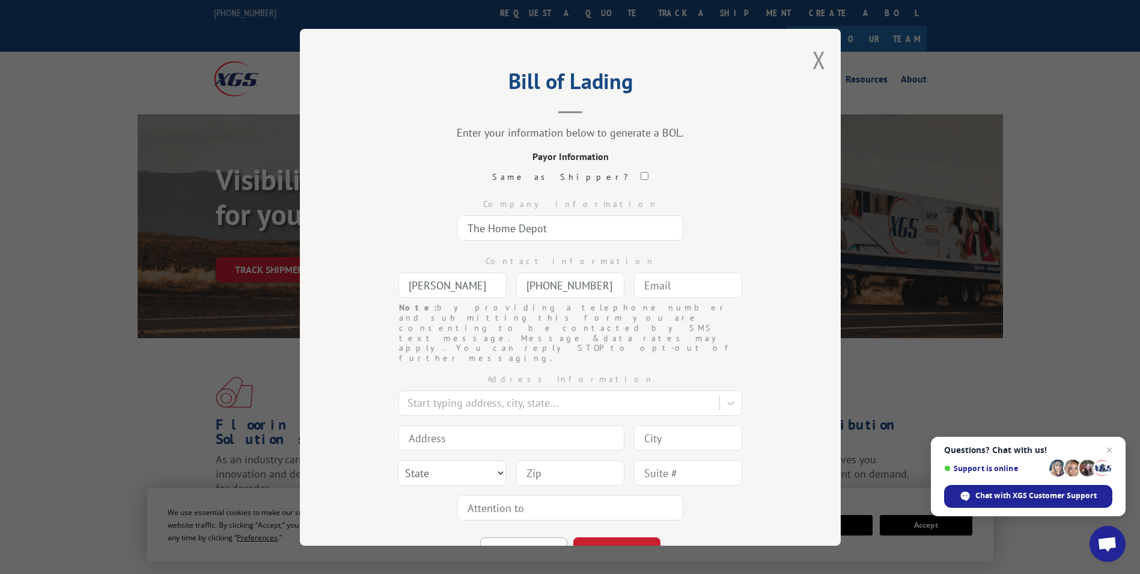
type input "[PHONE_NUMBER]"
click at [660, 290] on input "text" at bounding box center [688, 284] width 108 height 25
paste input "[EMAIL_ADDRESS][DOMAIN_NAME]"
type input "[EMAIL_ADDRESS][DOMAIN_NAME]"
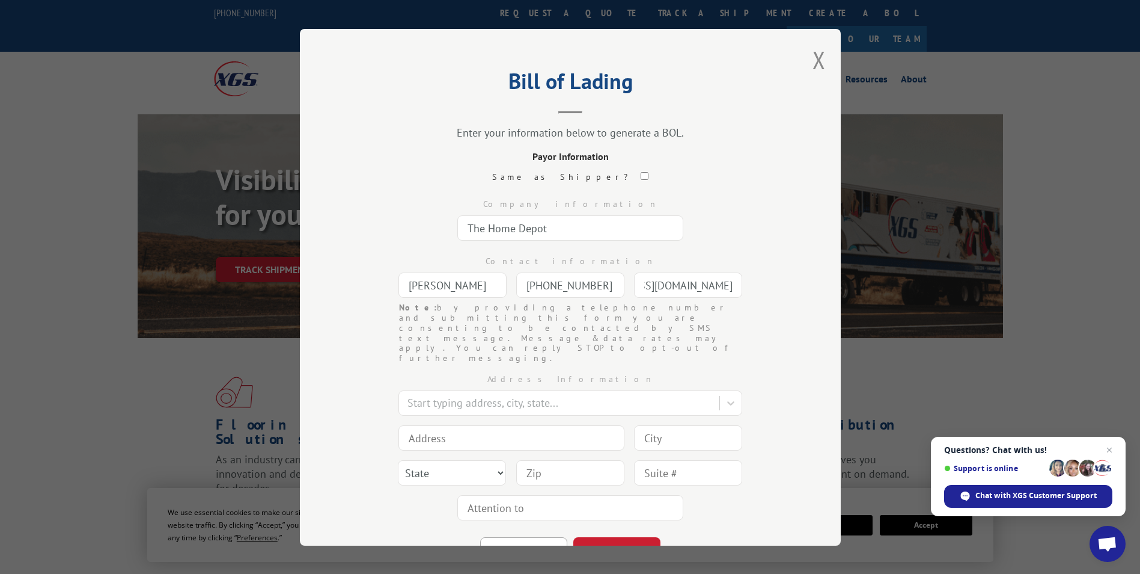
click at [445, 425] on input at bounding box center [512, 437] width 226 height 25
type input "PO BOX 723036"
click at [662, 425] on input at bounding box center [688, 437] width 108 height 25
type input "[GEOGRAPHIC_DATA]"
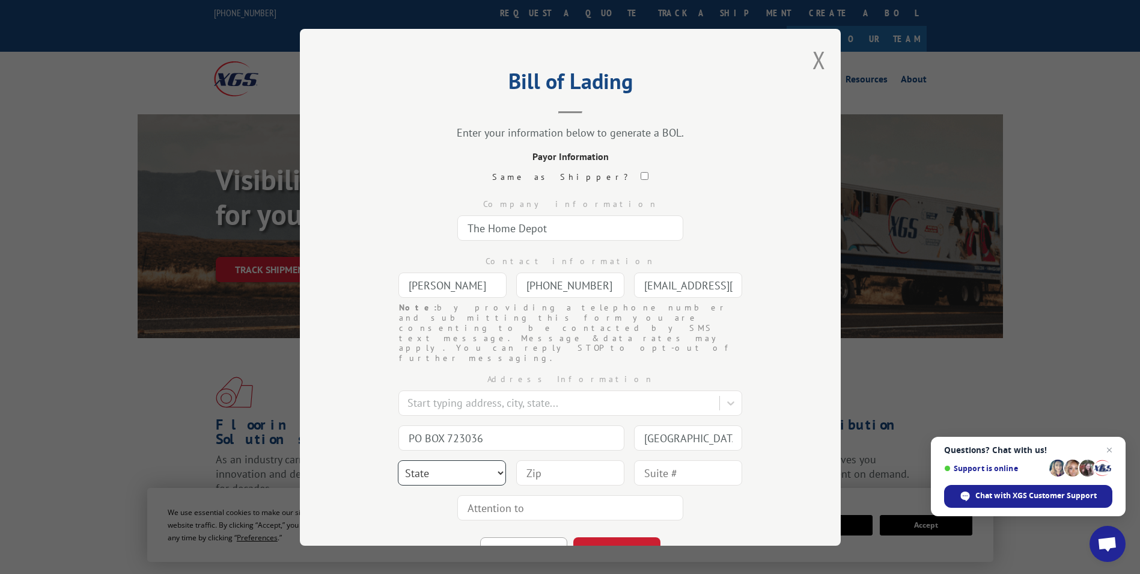
click at [490, 460] on select "State [US_STATE] [US_STATE] [US_STATE] [US_STATE] [US_STATE] [US_STATE] [US_STA…" at bounding box center [452, 472] width 108 height 25
select select "GA"
click at [398, 460] on select "State [US_STATE] [US_STATE] [US_STATE] [US_STATE] [US_STATE] [US_STATE] [US_STA…" at bounding box center [452, 472] width 108 height 25
click at [535, 460] on input at bounding box center [570, 472] width 108 height 25
type input "31139"
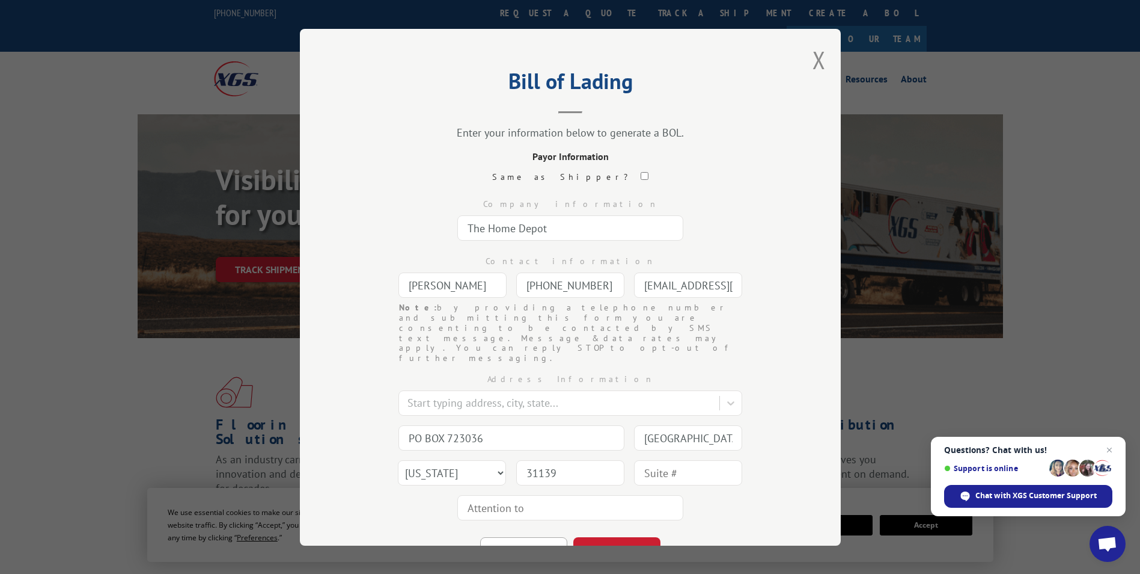
click at [762, 461] on div "Address Information Start typing address, city, state... PO BOX 723036 [GEOGRAP…" at bounding box center [570, 444] width 421 height 162
click at [635, 537] on button "CONTINUE" at bounding box center [617, 550] width 87 height 26
click at [521, 226] on input "text" at bounding box center [571, 227] width 226 height 25
type input "Polyloom DTS [PERSON_NAME]"
click at [471, 286] on input "text" at bounding box center [453, 284] width 108 height 25
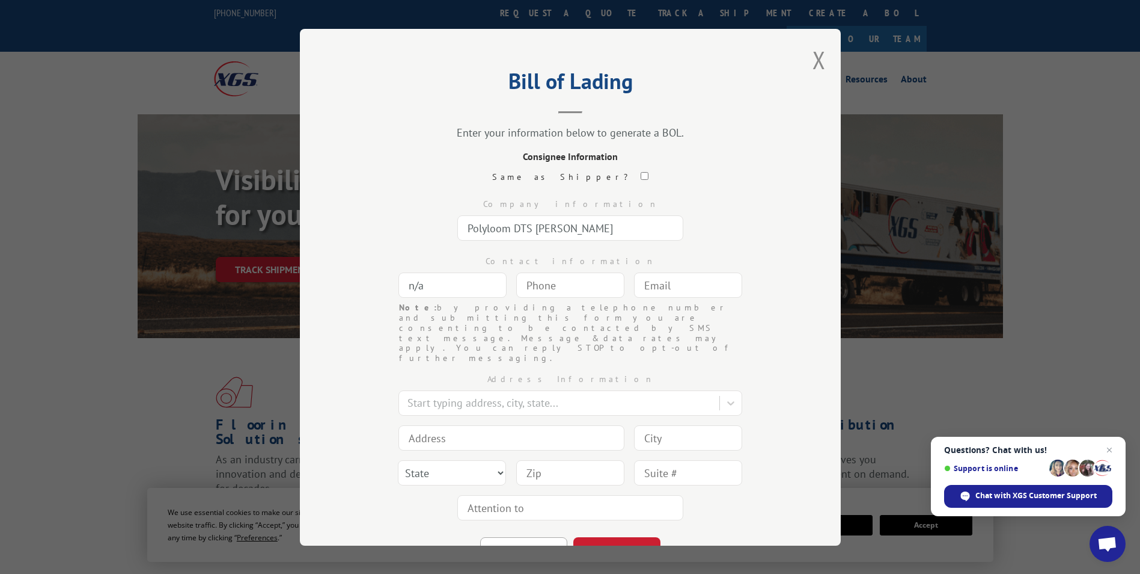
type input "n/a"
click at [554, 287] on input "(___) ___-____" at bounding box center [570, 284] width 108 height 25
type input "[PHONE_NUMBER]"
click at [692, 277] on input "text" at bounding box center [688, 284] width 108 height 25
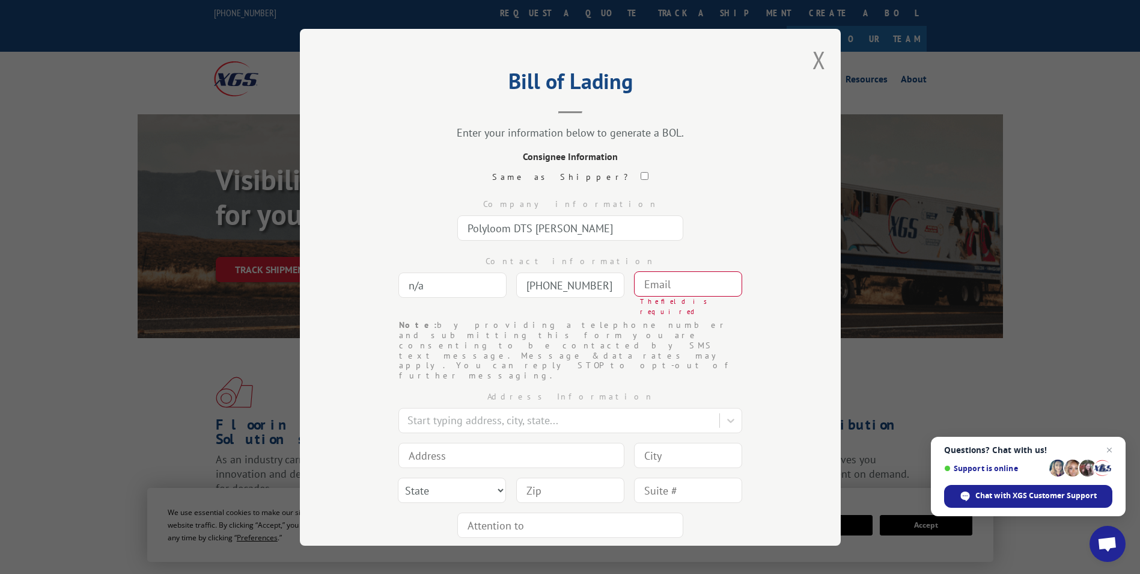
paste input "[EMAIL_ADDRESS][DOMAIN_NAME]"
type input "[EMAIL_ADDRESS][DOMAIN_NAME]"
click at [456, 425] on input at bounding box center [512, 437] width 226 height 25
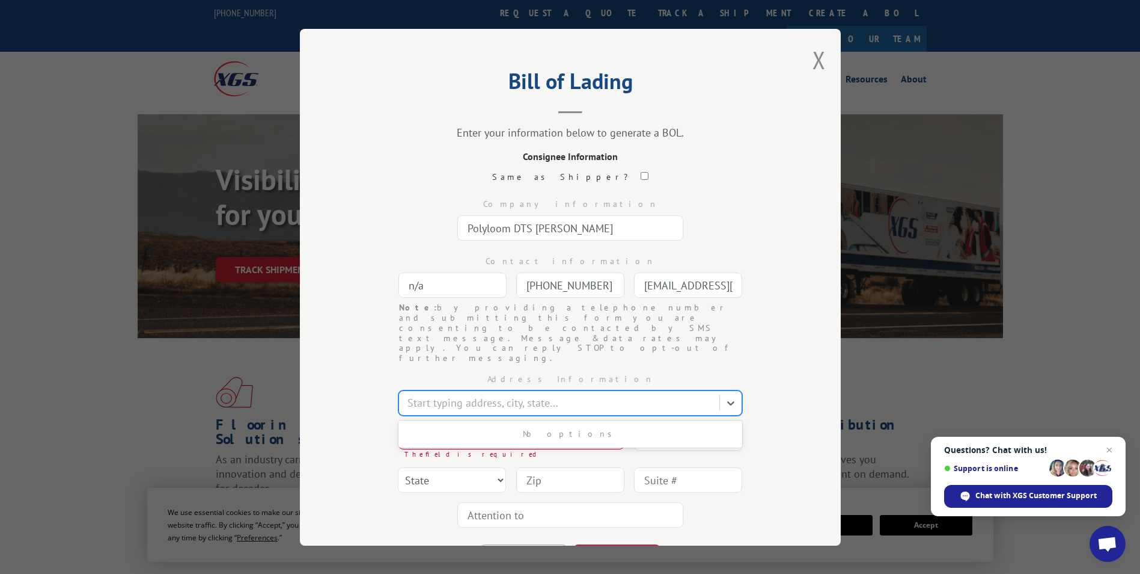
click at [455, 394] on div at bounding box center [561, 402] width 306 height 16
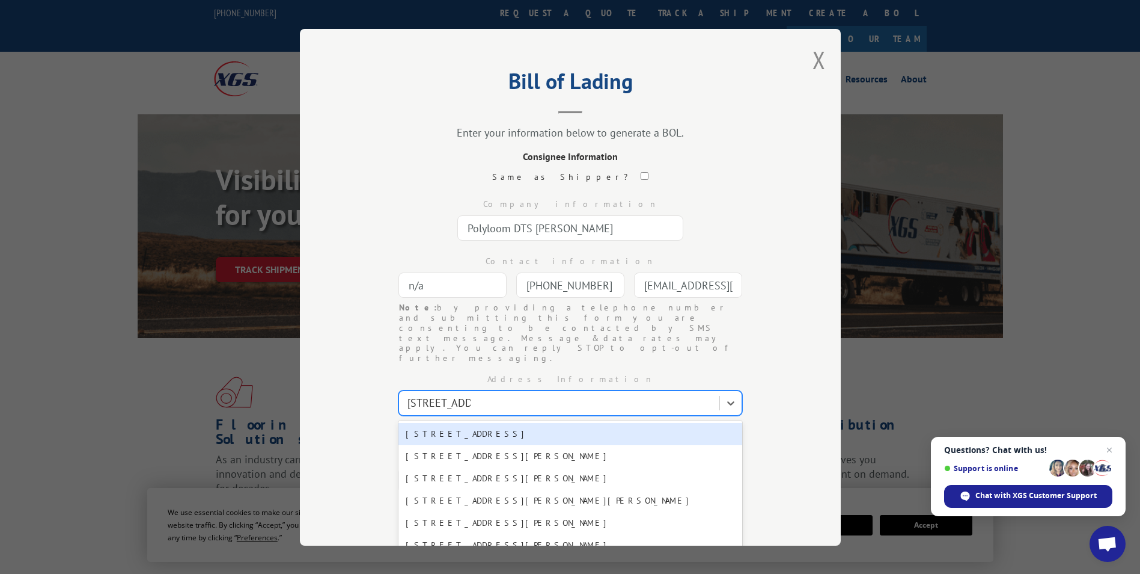
type input "[STREET_ADDRESS]"
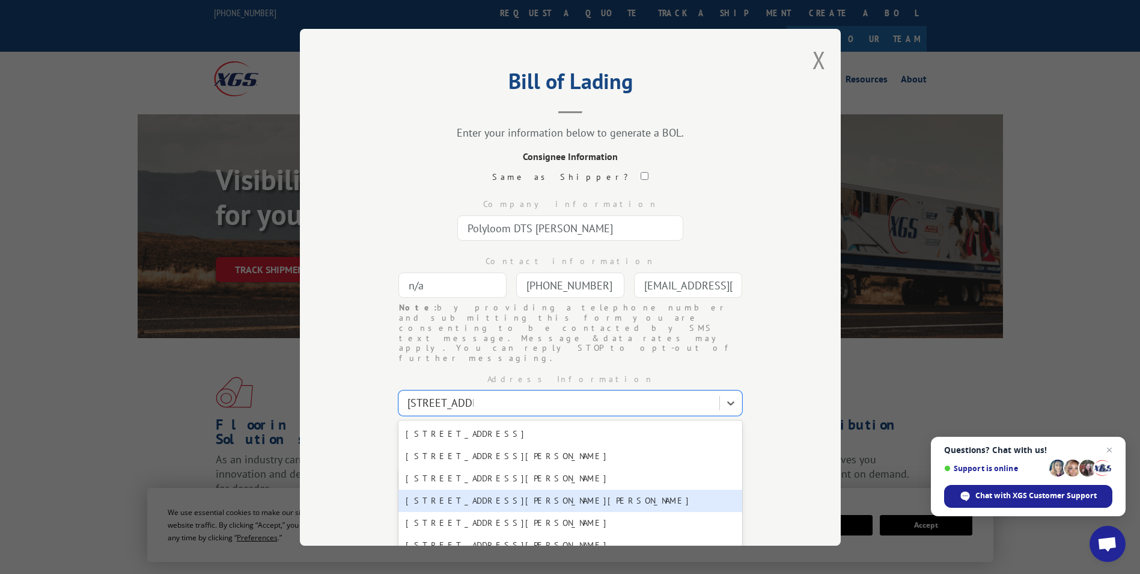
click at [460, 489] on div "[STREET_ADDRESS][PERSON_NAME][PERSON_NAME]" at bounding box center [571, 500] width 344 height 22
type input "[STREET_ADDRESS][PERSON_NAME]"
type input "[PERSON_NAME]"
select select "GA"
type input "30721"
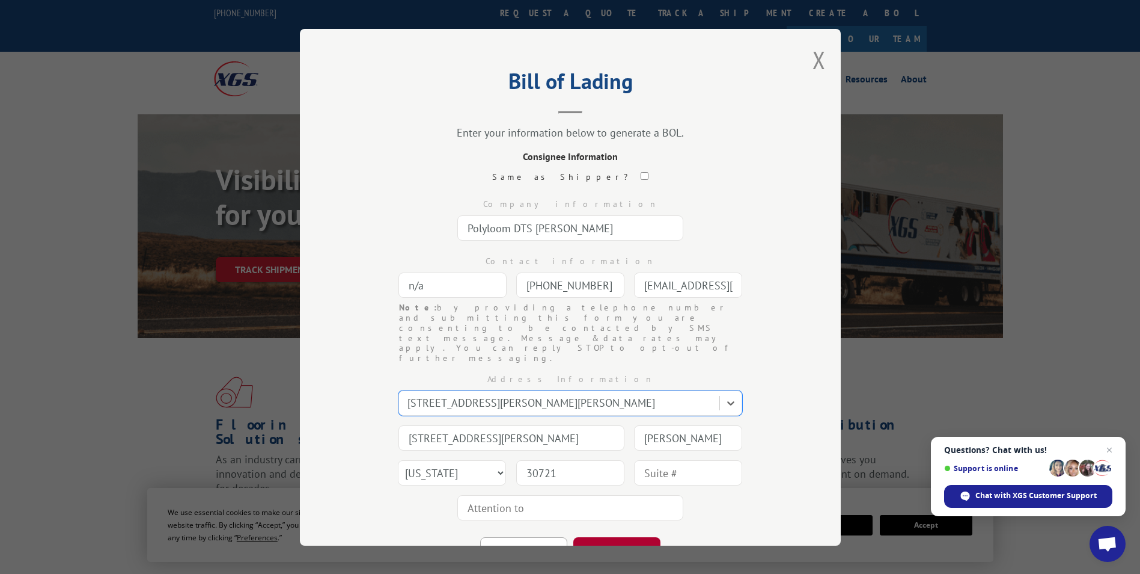
click at [643, 537] on button "CONTINUE" at bounding box center [617, 550] width 87 height 26
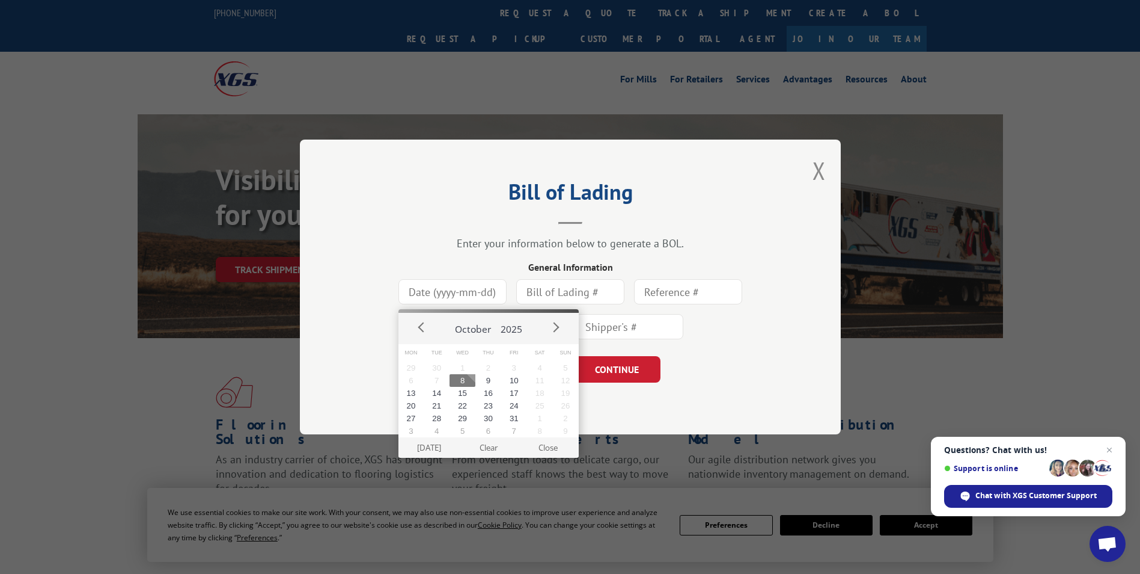
click at [438, 289] on input at bounding box center [453, 291] width 108 height 25
click at [463, 375] on button "8" at bounding box center [463, 380] width 26 height 13
type input "[DATE]"
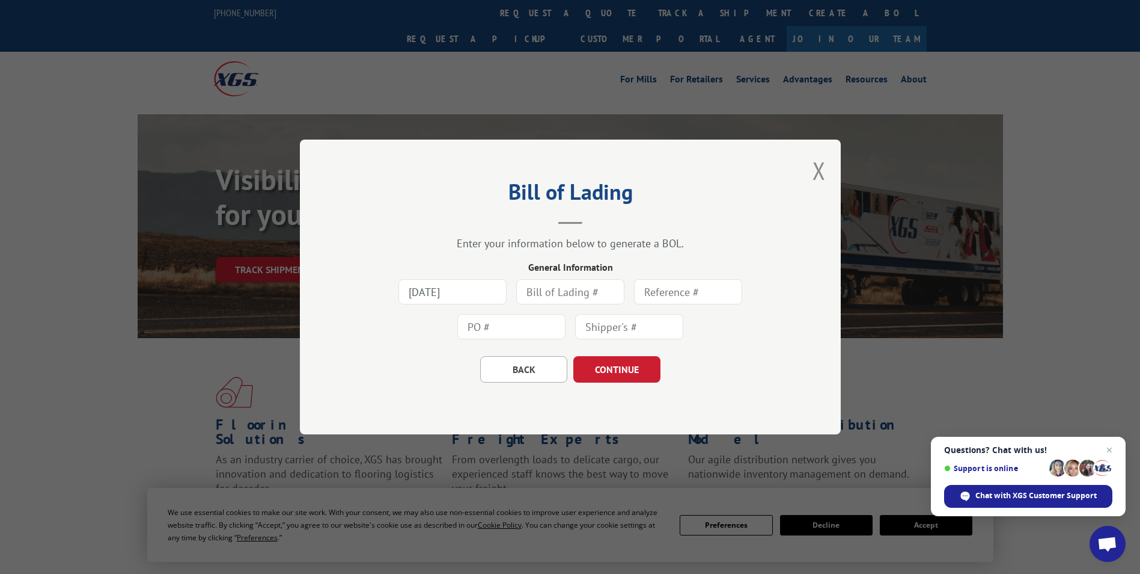
click at [562, 295] on input "text" at bounding box center [570, 291] width 108 height 25
type input "7825181"
click at [753, 382] on div "BACK CONTINUE" at bounding box center [570, 363] width 421 height 38
click at [619, 370] on button "CONTINUE" at bounding box center [617, 369] width 87 height 26
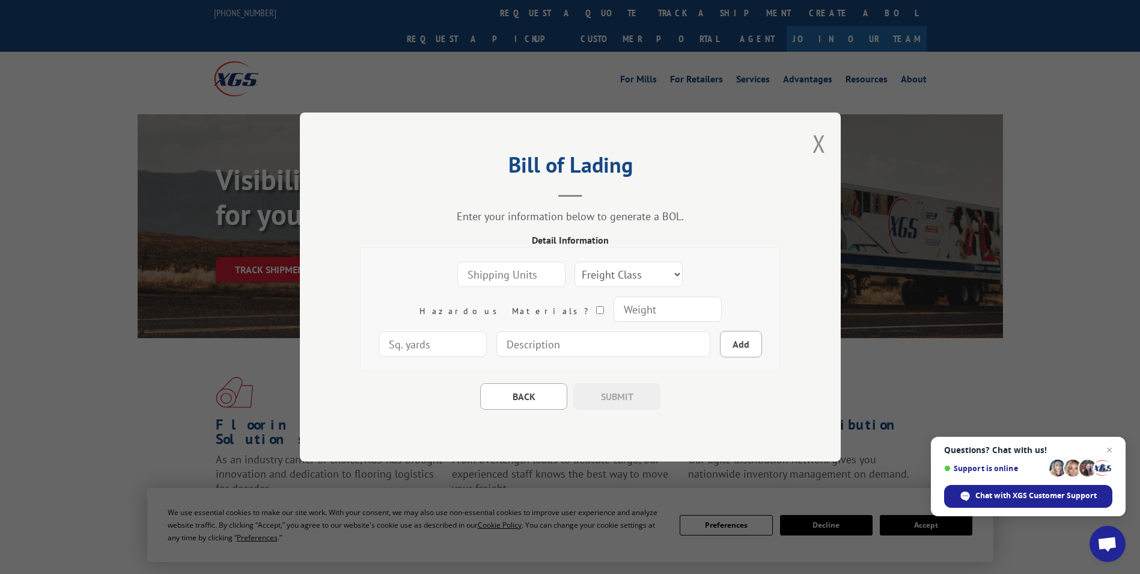
click at [458, 266] on input "number" at bounding box center [512, 274] width 108 height 25
type input "1"
click at [504, 269] on input "1" at bounding box center [512, 274] width 108 height 25
click at [579, 273] on select "Freight Class 50 55 60 65 70 77 85 92 100 110 125 150 175 200 250 300 400 500 C…" at bounding box center [629, 274] width 108 height 25
select select "250"
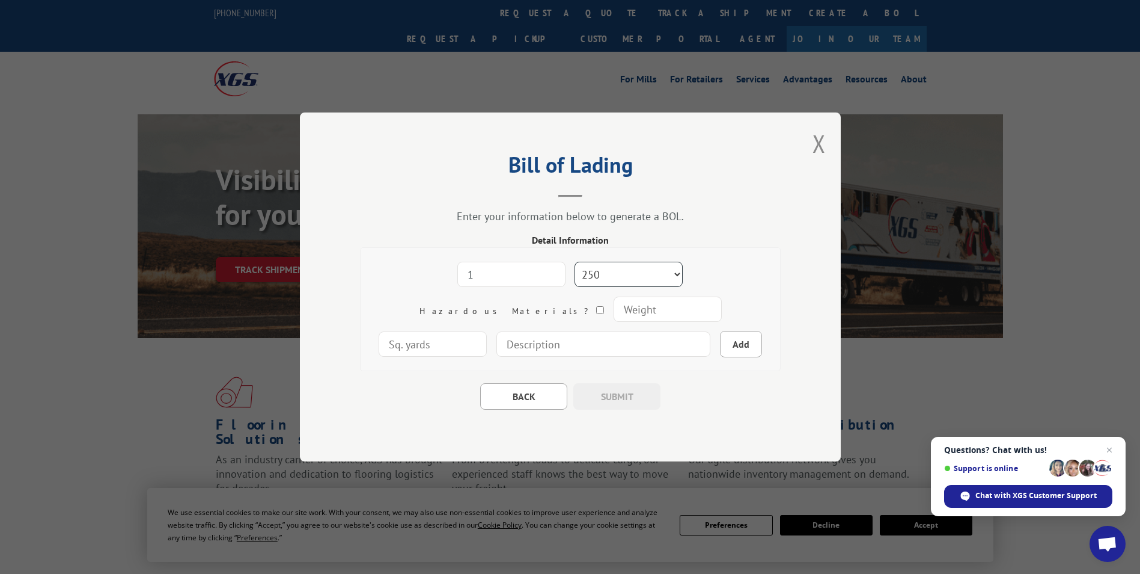
click at [575, 262] on select "Freight Class 50 55 60 65 70 77 85 92 100 110 125 150 175 200 250 300 400 500 C…" at bounding box center [629, 274] width 108 height 25
click at [613, 310] on input "number" at bounding box center [667, 308] width 108 height 25
type input "200"
click at [487, 331] on input "number" at bounding box center [433, 343] width 108 height 25
type input "100"
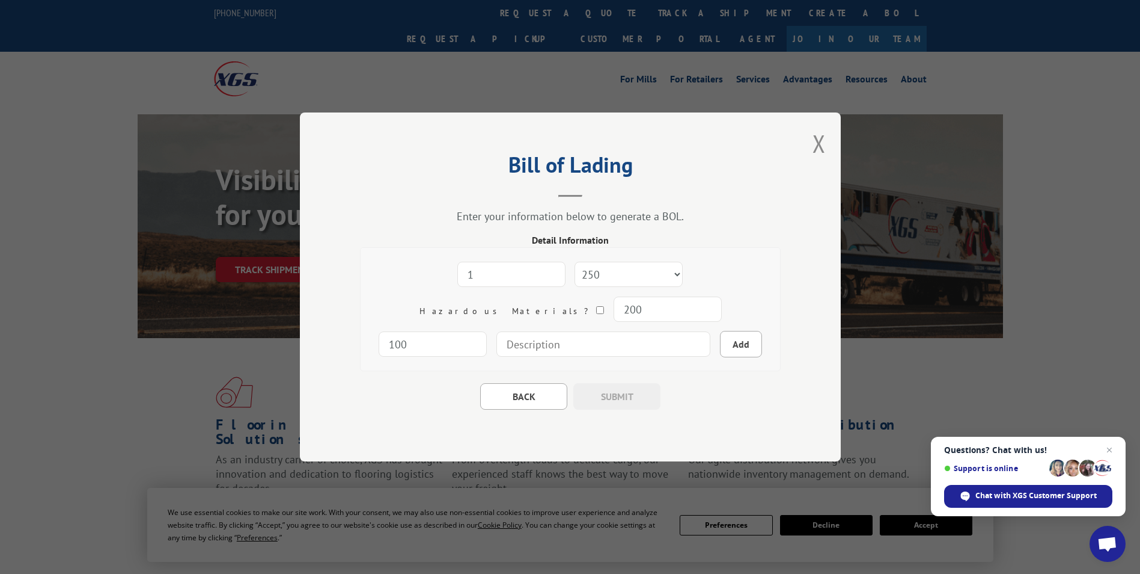
click at [531, 350] on input at bounding box center [604, 343] width 214 height 25
type input "12' Lifeproof Pet Turf"
click at [720, 345] on button "Add" at bounding box center [741, 344] width 42 height 26
select select
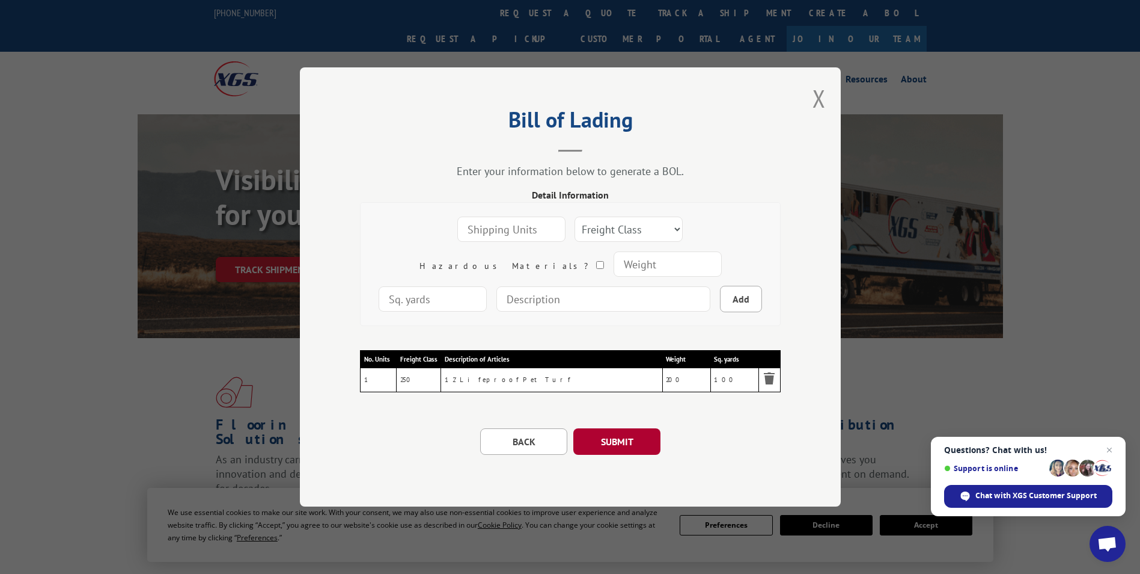
click at [617, 436] on button "SUBMIT" at bounding box center [617, 441] width 87 height 26
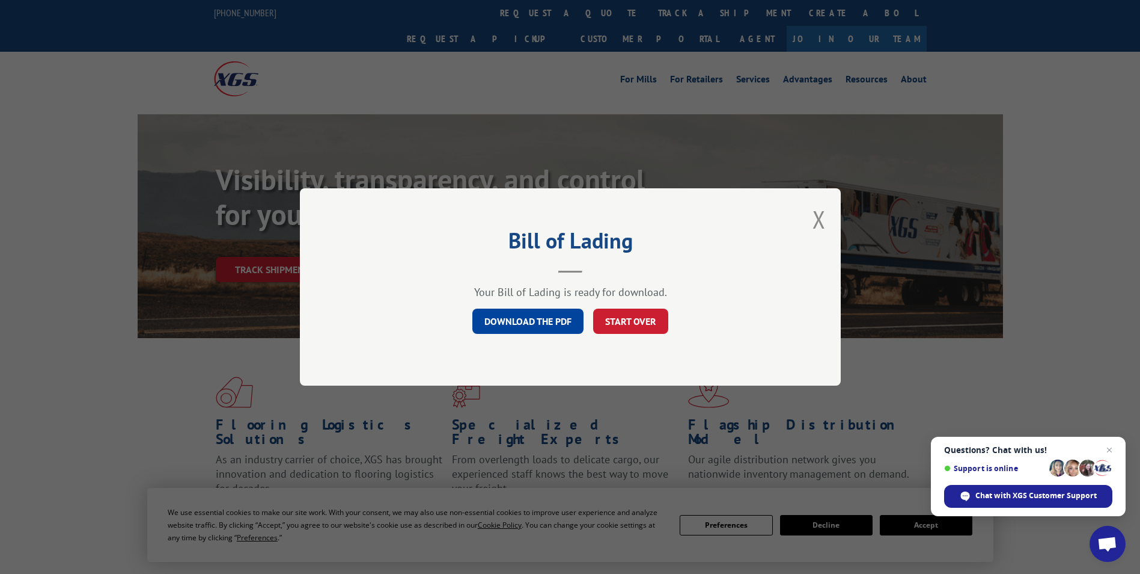
click at [512, 317] on link "DOWNLOAD THE PDF" at bounding box center [528, 320] width 111 height 25
click at [619, 317] on button "START OVER" at bounding box center [630, 320] width 75 height 25
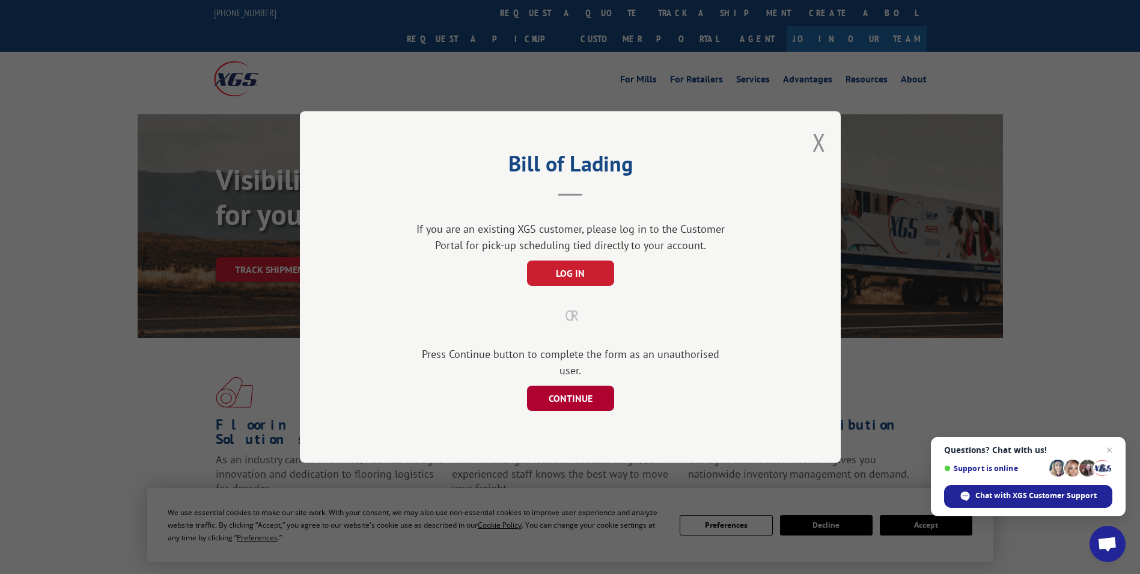
click at [581, 387] on button "CONTINUE" at bounding box center [570, 397] width 87 height 25
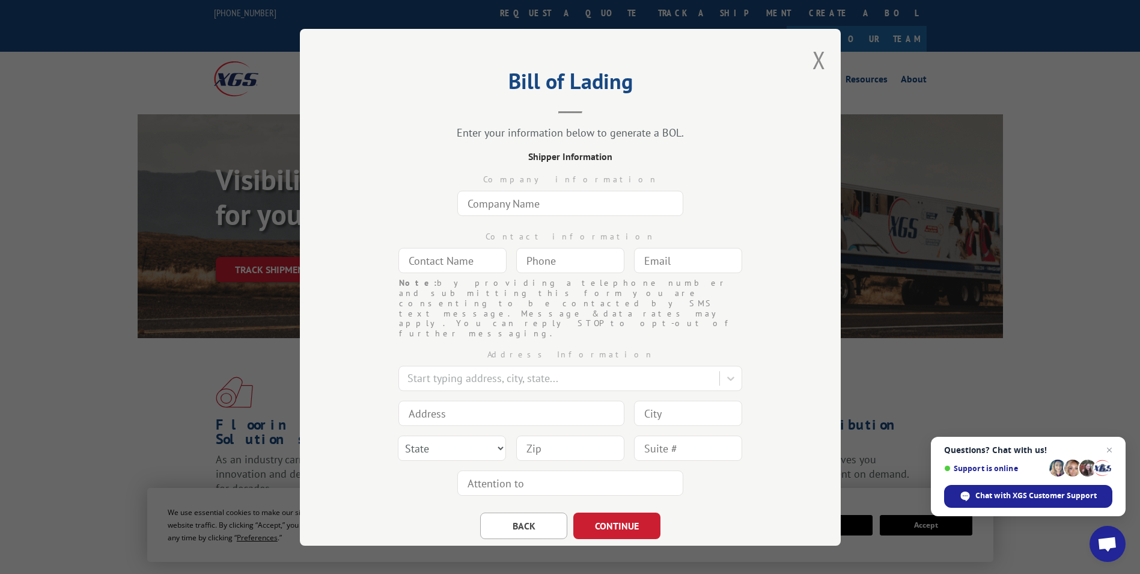
click at [559, 213] on input "text" at bounding box center [571, 203] width 226 height 25
type input "The Home Depot"
click at [448, 259] on input "text" at bounding box center [453, 260] width 108 height 25
type input "[PERSON_NAME]"
click at [523, 263] on input "(___) ___-____" at bounding box center [570, 260] width 108 height 25
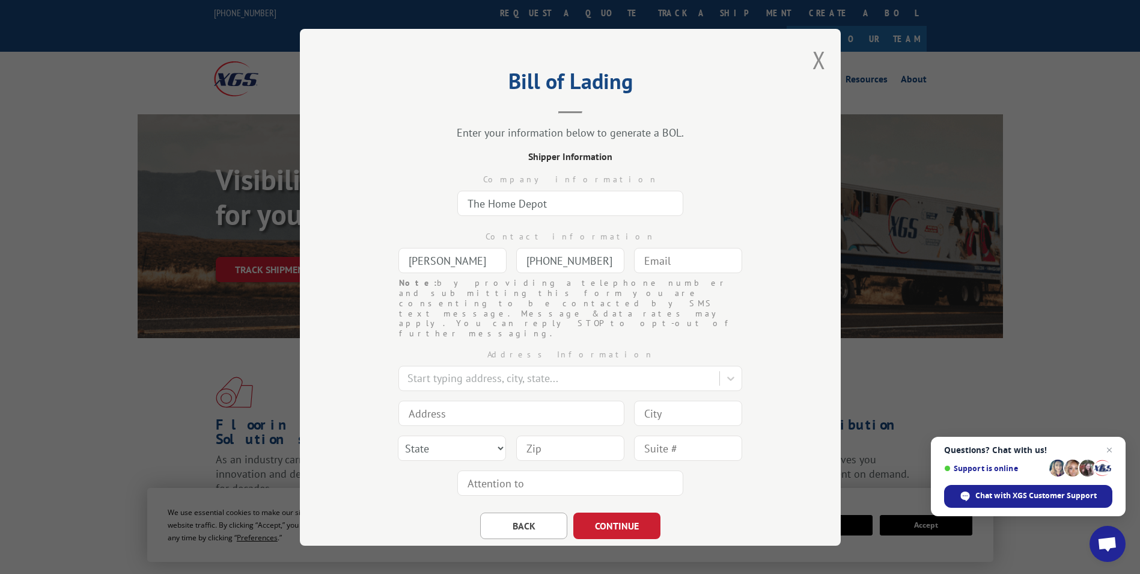
type input "[PHONE_NUMBER]"
click at [663, 259] on input "text" at bounding box center [688, 260] width 108 height 25
type input "[EMAIL_ADDRESS][DOMAIN_NAME]"
click at [580, 370] on div at bounding box center [561, 378] width 306 height 16
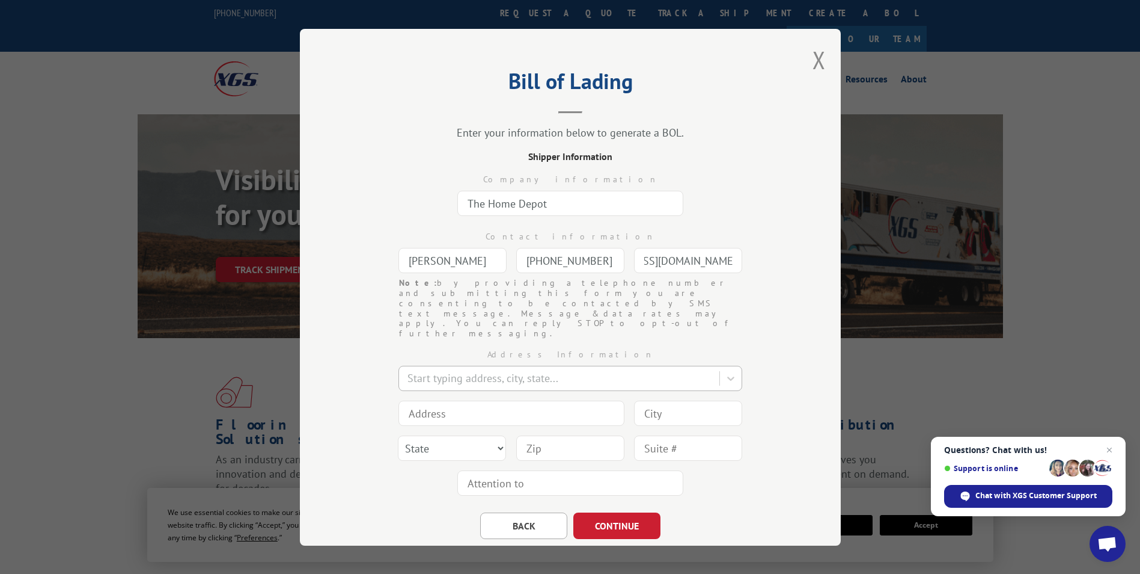
scroll to position [0, 0]
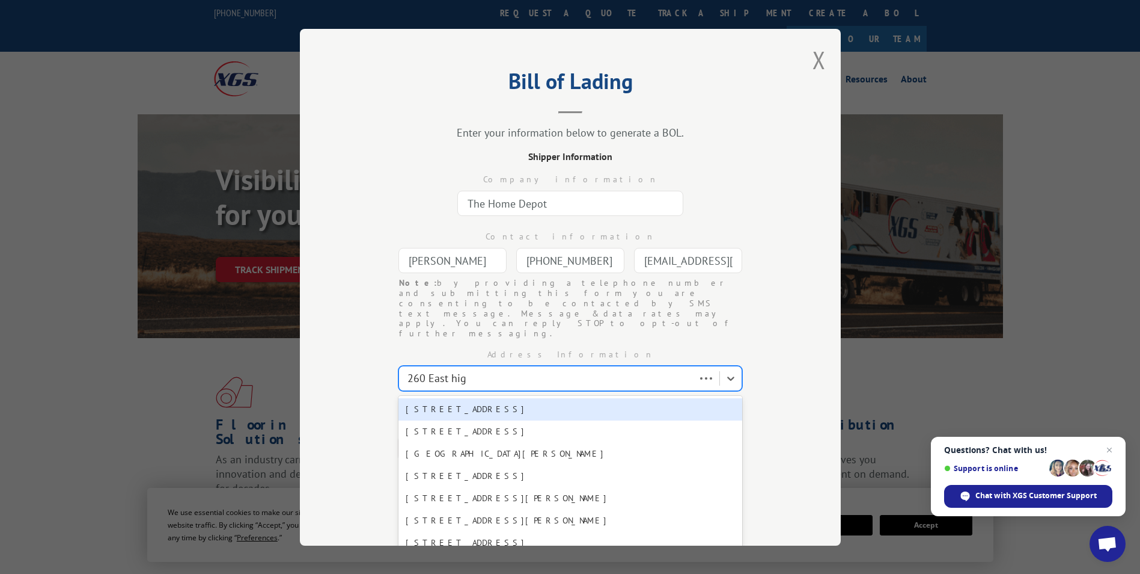
type input "260 [GEOGRAPHIC_DATA]"
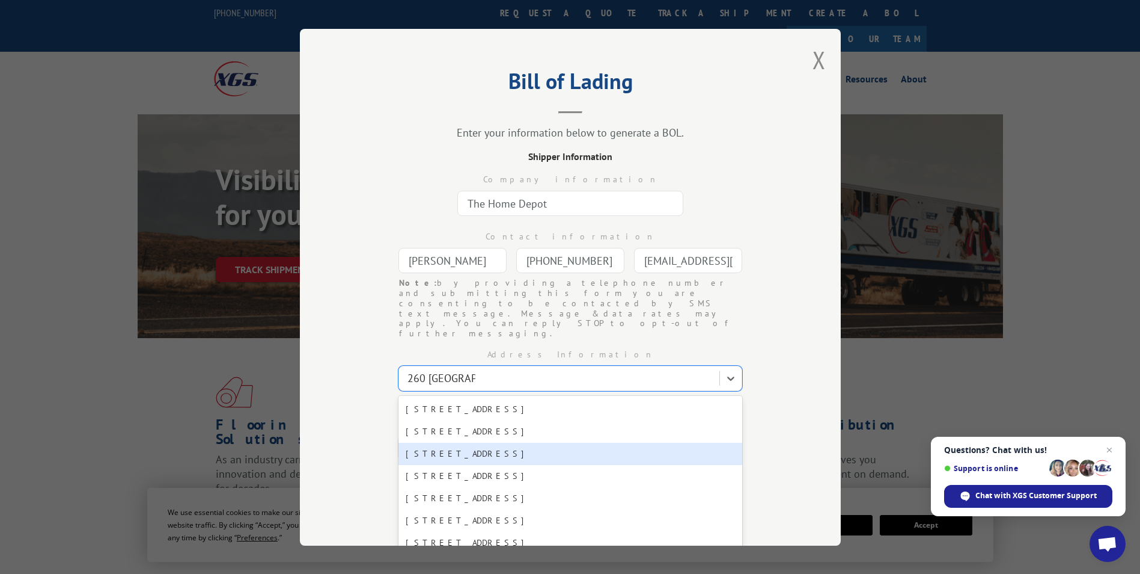
click at [537, 442] on div "[STREET_ADDRESS]" at bounding box center [571, 453] width 344 height 22
type input "[STREET_ADDRESS]"
type input "[GEOGRAPHIC_DATA]"
select select "[GEOGRAPHIC_DATA]"
type input "78620"
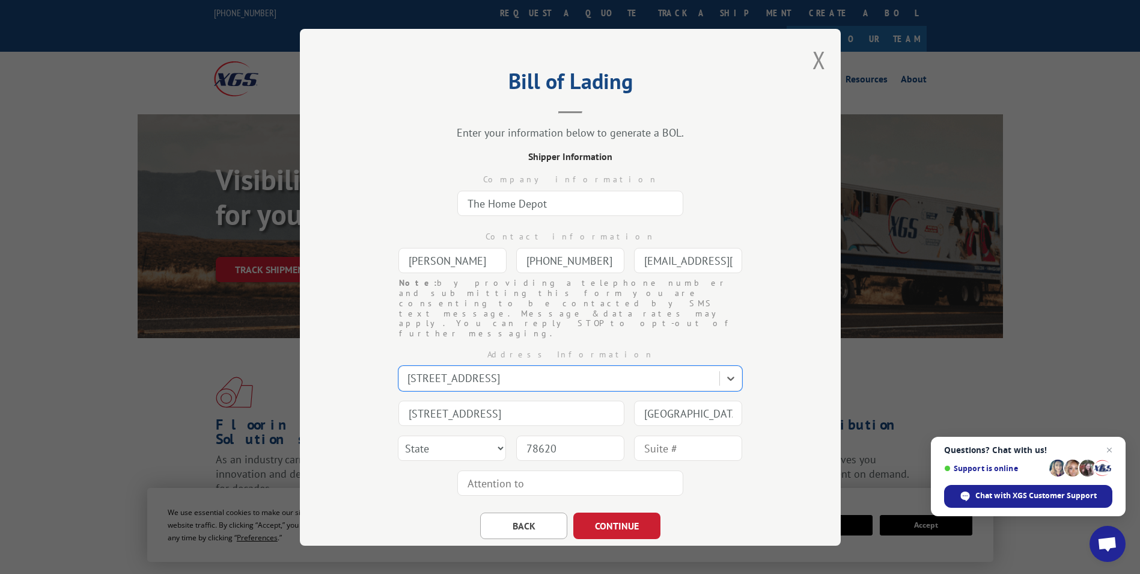
click at [727, 501] on div "BACK CONTINUE" at bounding box center [570, 519] width 421 height 38
click at [628, 512] on button "CONTINUE" at bounding box center [617, 525] width 87 height 26
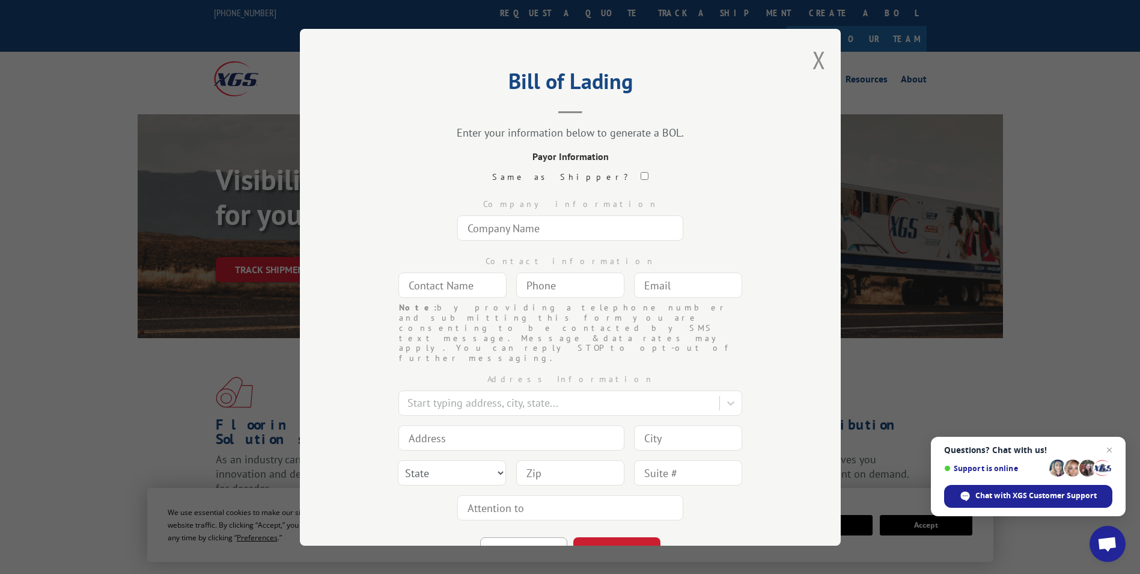
click at [531, 231] on input "text" at bounding box center [571, 227] width 226 height 25
type input "The Home Depot"
click at [429, 286] on input "text" at bounding box center [453, 284] width 108 height 25
type input "[PERSON_NAME]"
click at [559, 281] on input "(___) ___-____" at bounding box center [570, 284] width 108 height 25
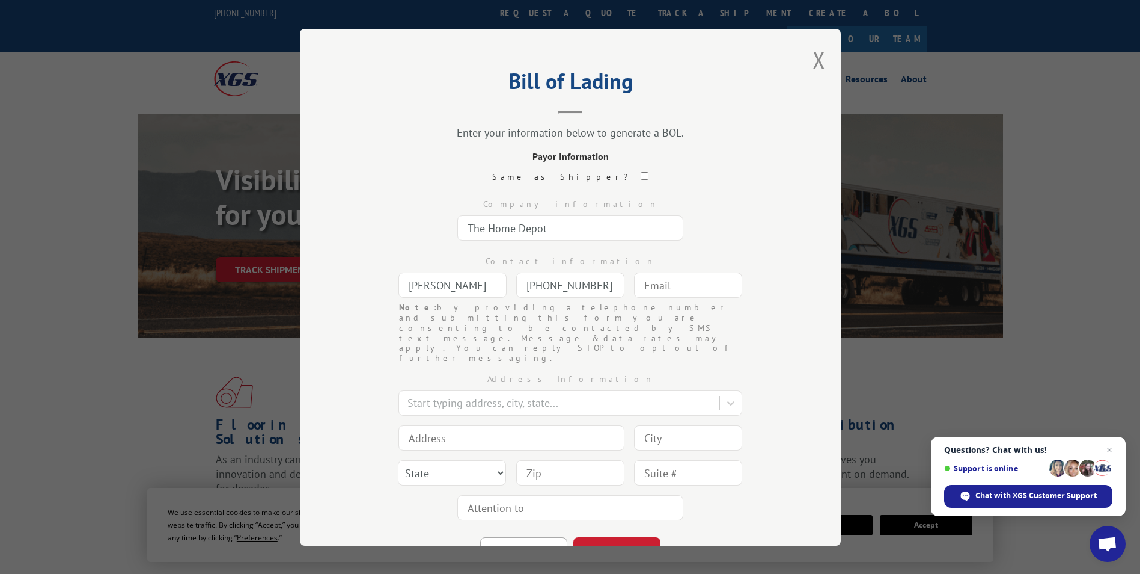
type input "[PHONE_NUMBER]"
click at [668, 281] on input "text" at bounding box center [688, 284] width 108 height 25
paste input "[EMAIL_ADDRESS][DOMAIN_NAME]"
type input "[EMAIL_ADDRESS][DOMAIN_NAME]"
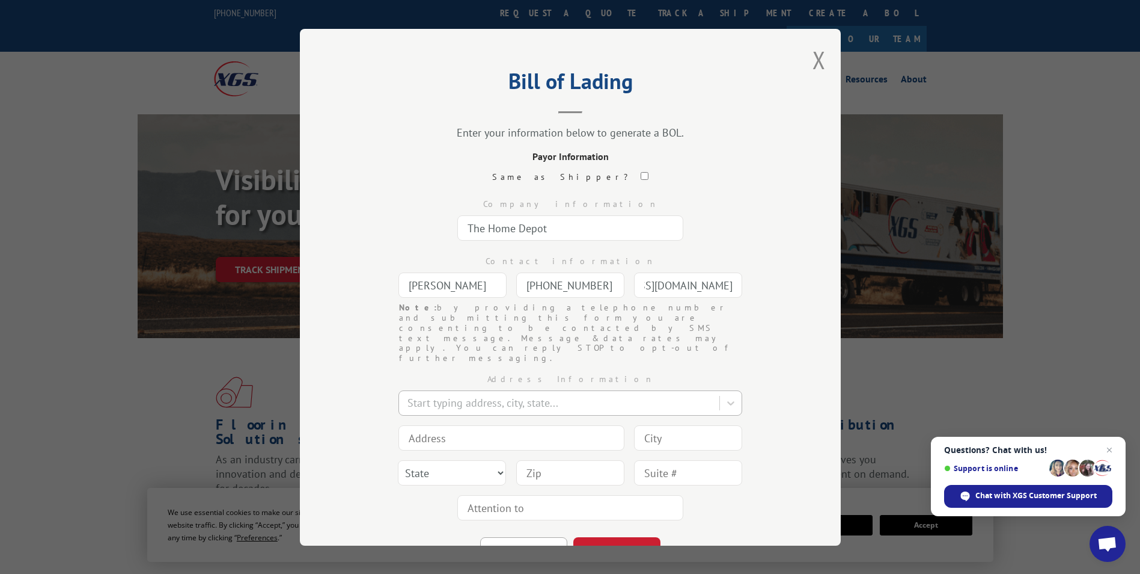
click at [436, 394] on div at bounding box center [561, 402] width 306 height 16
click at [329, 417] on div "Bill of Lading Enter your information below to generate a BOL. Payor Informatio…" at bounding box center [570, 287] width 541 height 516
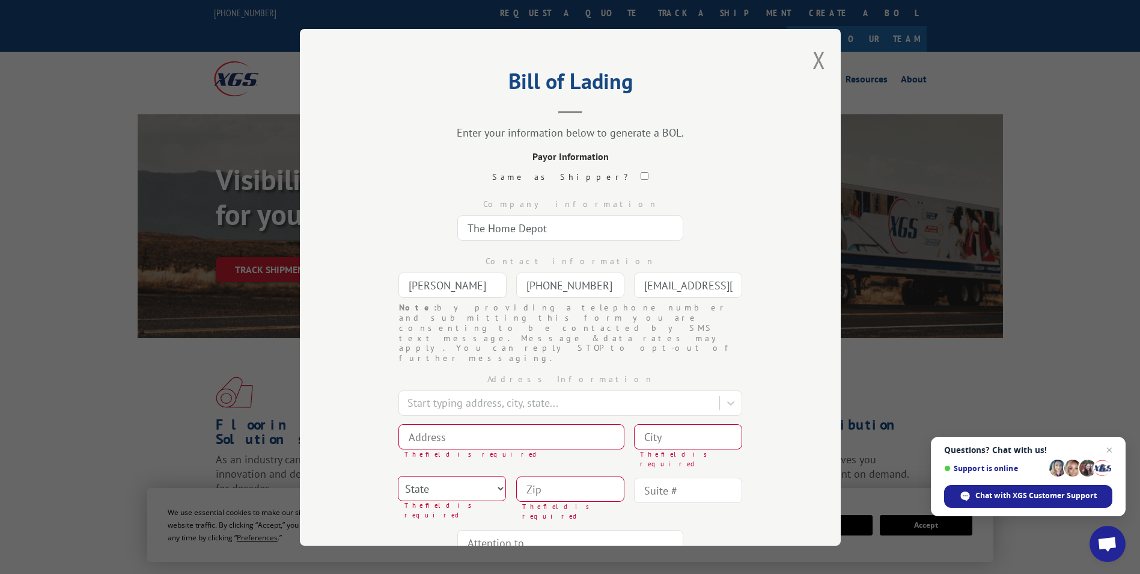
click at [433, 424] on input at bounding box center [512, 436] width 226 height 25
type input "PO BOX 723036"
click at [693, 424] on input at bounding box center [688, 436] width 108 height 25
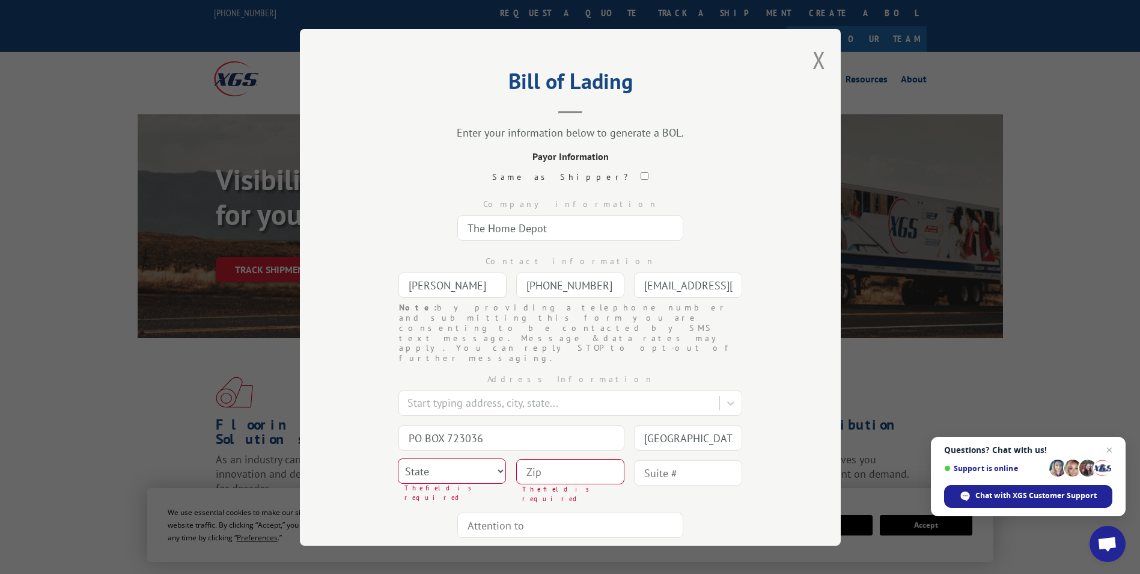
type input "[GEOGRAPHIC_DATA]"
click at [494, 458] on select "State [US_STATE] [US_STATE] [US_STATE] [US_STATE] [US_STATE] [US_STATE] [US_STA…" at bounding box center [452, 470] width 108 height 25
select select "GA"
click at [398, 458] on select "State [US_STATE] [US_STATE] [US_STATE] [US_STATE] [US_STATE] [US_STATE] [US_STA…" at bounding box center [452, 470] width 108 height 25
click at [531, 459] on input at bounding box center [570, 471] width 108 height 25
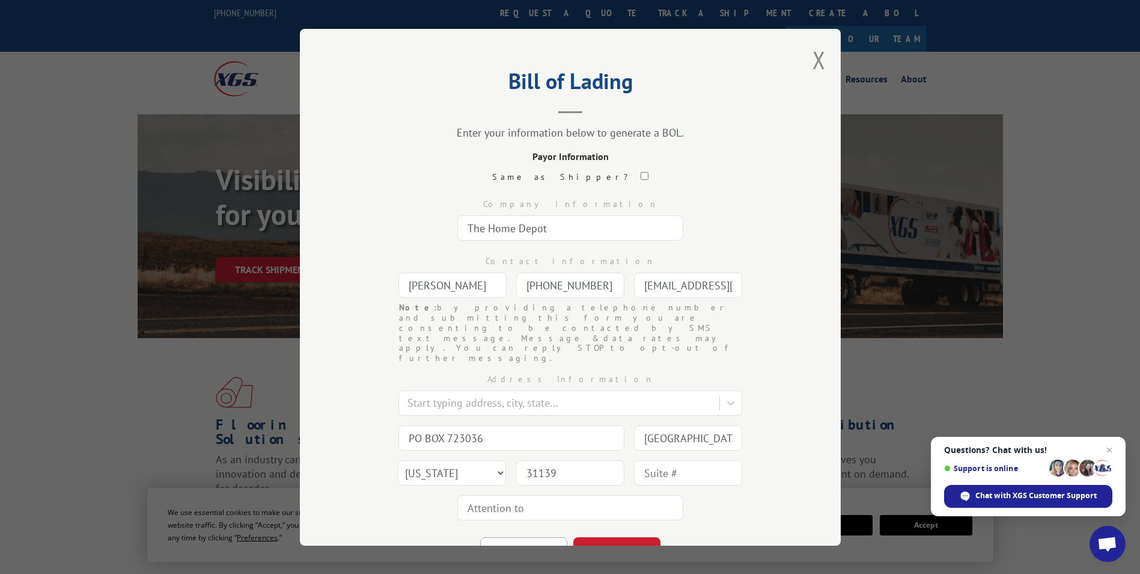
type input "31139"
click at [758, 525] on div "BACK CONTINUE" at bounding box center [570, 544] width 421 height 38
click at [643, 537] on button "CONTINUE" at bounding box center [617, 550] width 87 height 26
click at [539, 231] on input "text" at bounding box center [571, 227] width 226 height 25
type input "Turf Evolutions INC"
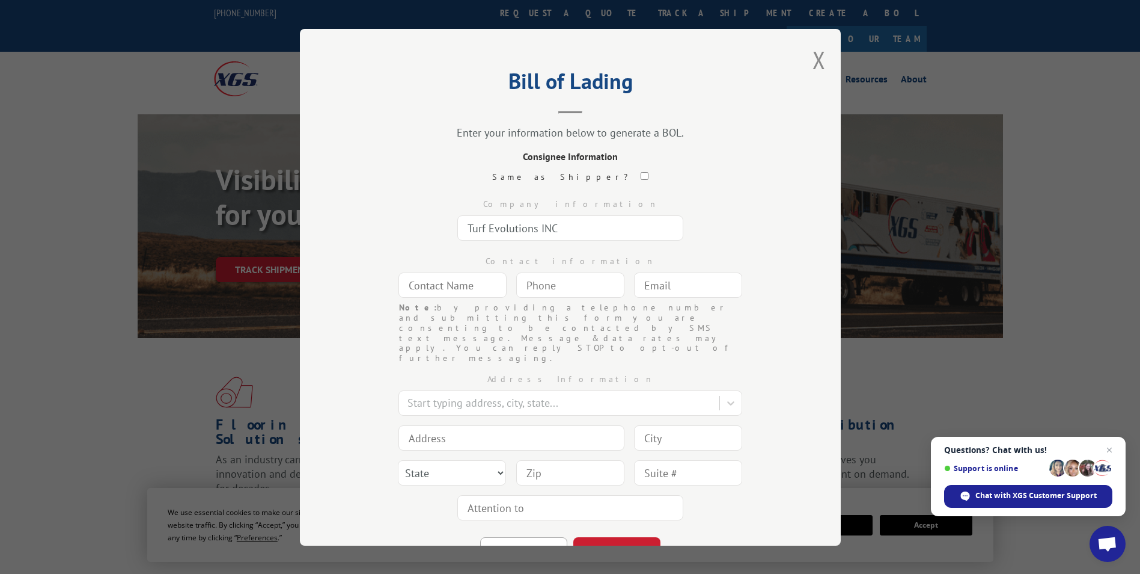
click at [463, 290] on input "text" at bounding box center [453, 284] width 108 height 25
type input "n/a"
click at [567, 288] on input "(___) ___-____" at bounding box center [570, 284] width 108 height 25
type input "[PHONE_NUMBER]"
click at [658, 284] on input "text" at bounding box center [688, 284] width 108 height 25
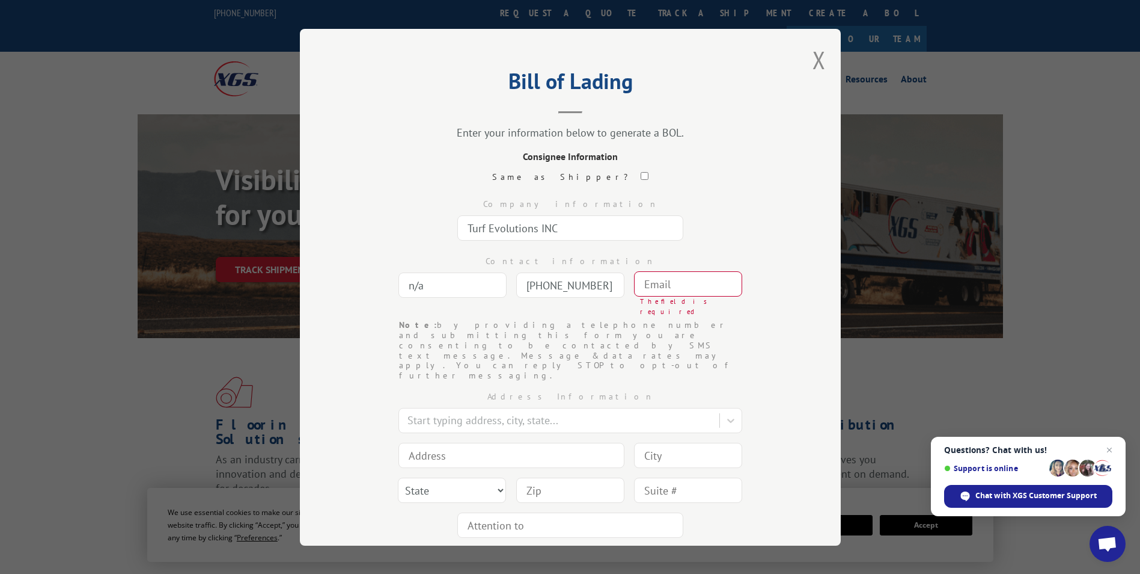
paste input "[EMAIL_ADDRESS][DOMAIN_NAME]"
type input "[EMAIL_ADDRESS][DOMAIN_NAME]"
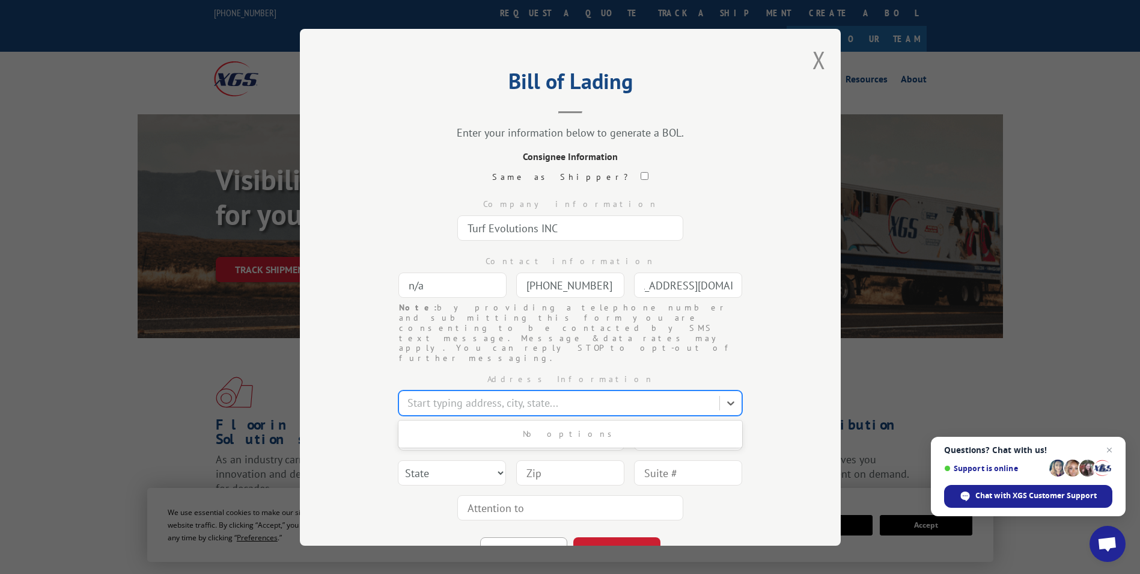
scroll to position [0, 0]
click at [437, 394] on div at bounding box center [561, 402] width 306 height 16
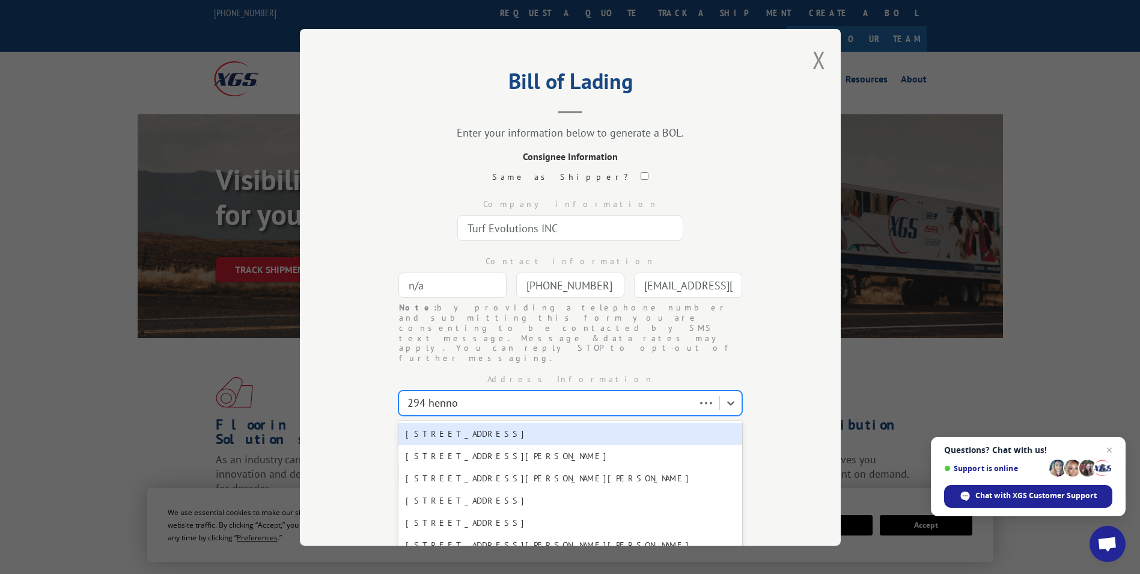
type input "294 [PERSON_NAME]"
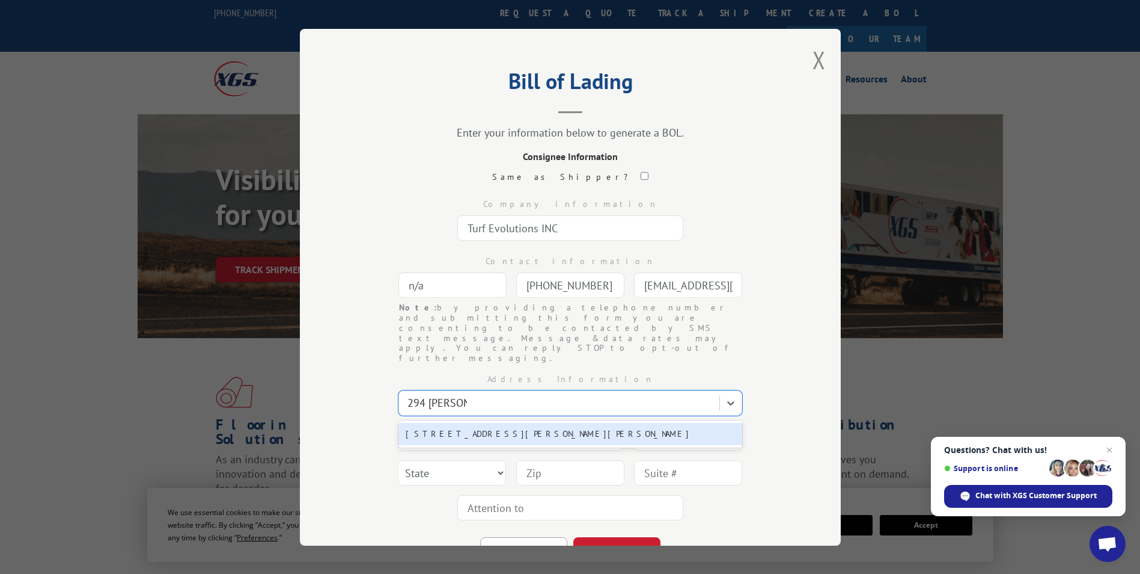
click at [458, 423] on div "[STREET_ADDRESS][PERSON_NAME][PERSON_NAME]" at bounding box center [571, 434] width 344 height 22
type input "[STREET_ADDRESS][PERSON_NAME]"
type input "[PERSON_NAME]"
select select "GA"
type input "30720"
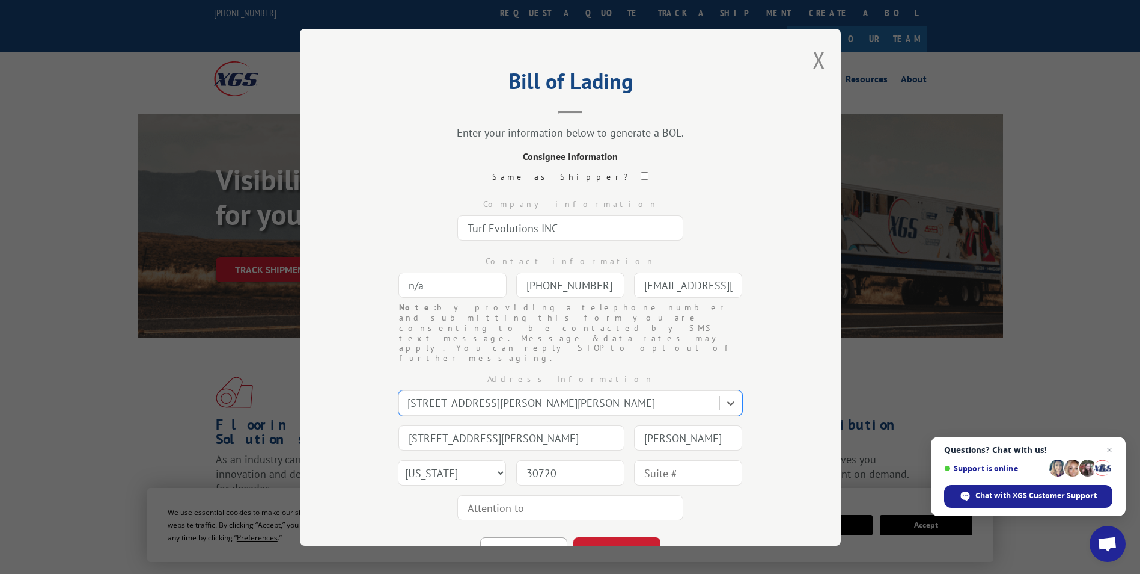
click at [708, 491] on div "Address Information option [STREET_ADDRESS][PERSON_NAME]. Select is focused ,ty…" at bounding box center [570, 444] width 421 height 162
click at [628, 537] on button "CONTINUE" at bounding box center [617, 550] width 87 height 26
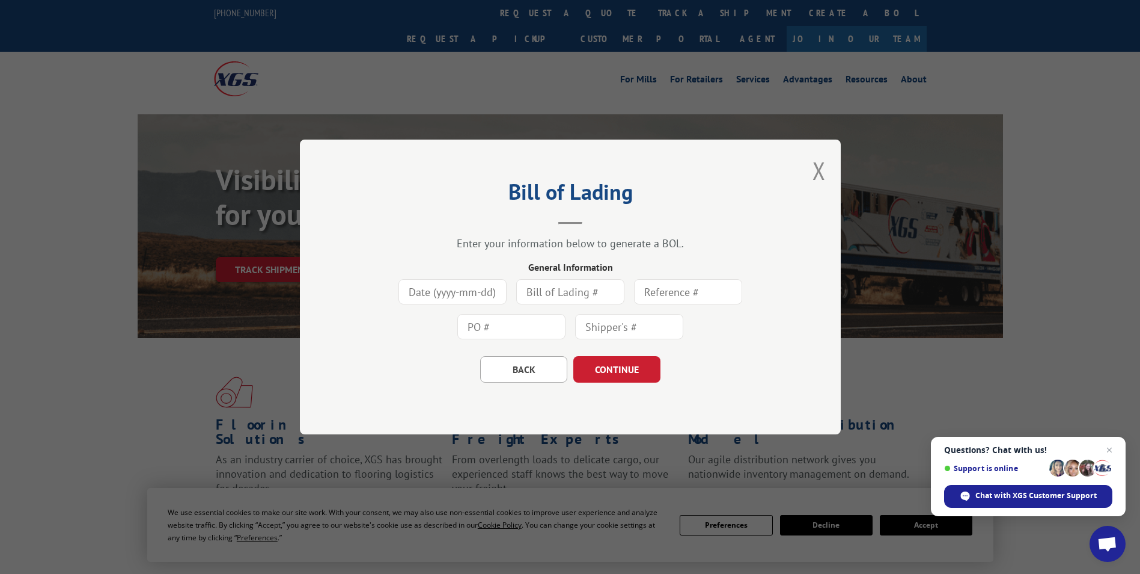
click at [459, 295] on input at bounding box center [453, 291] width 108 height 25
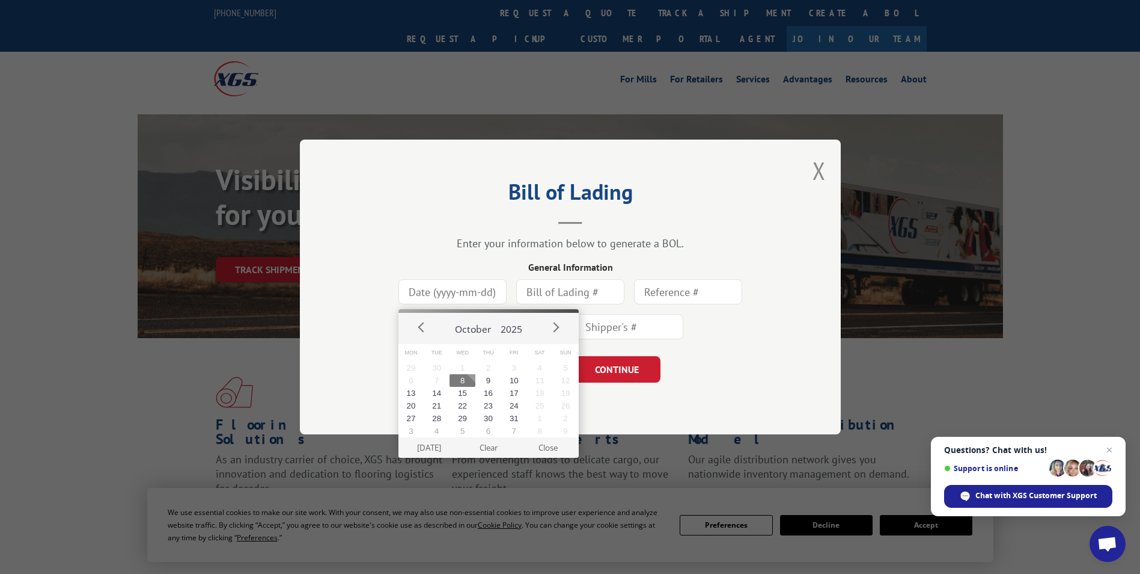
click at [459, 378] on button "8" at bounding box center [463, 380] width 26 height 13
type input "[DATE]"
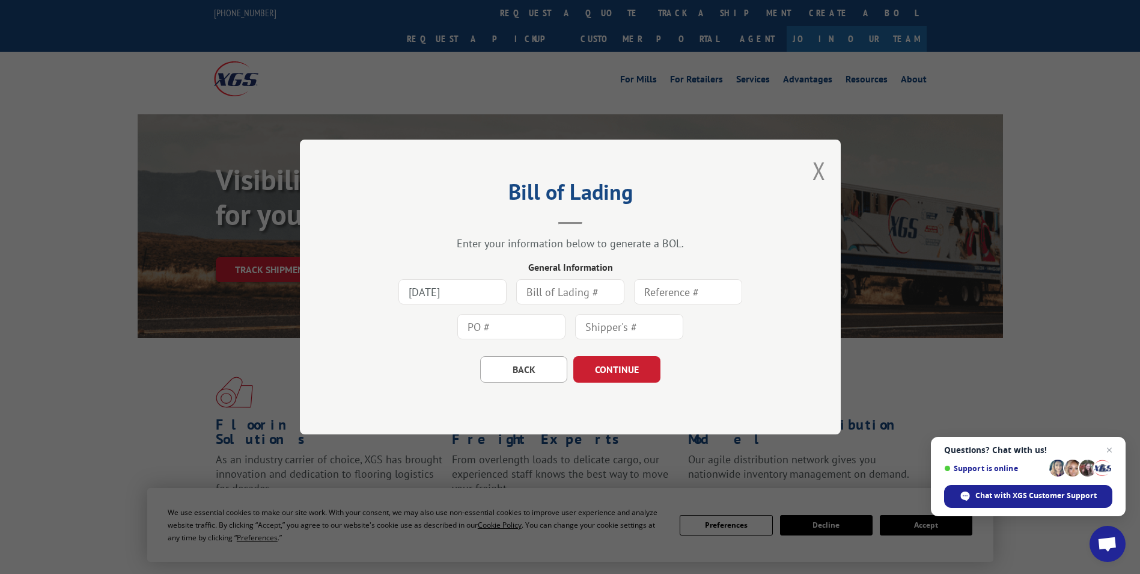
click at [581, 290] on input "text" at bounding box center [570, 291] width 108 height 25
type input "7825197"
click at [631, 371] on button "CONTINUE" at bounding box center [617, 369] width 87 height 26
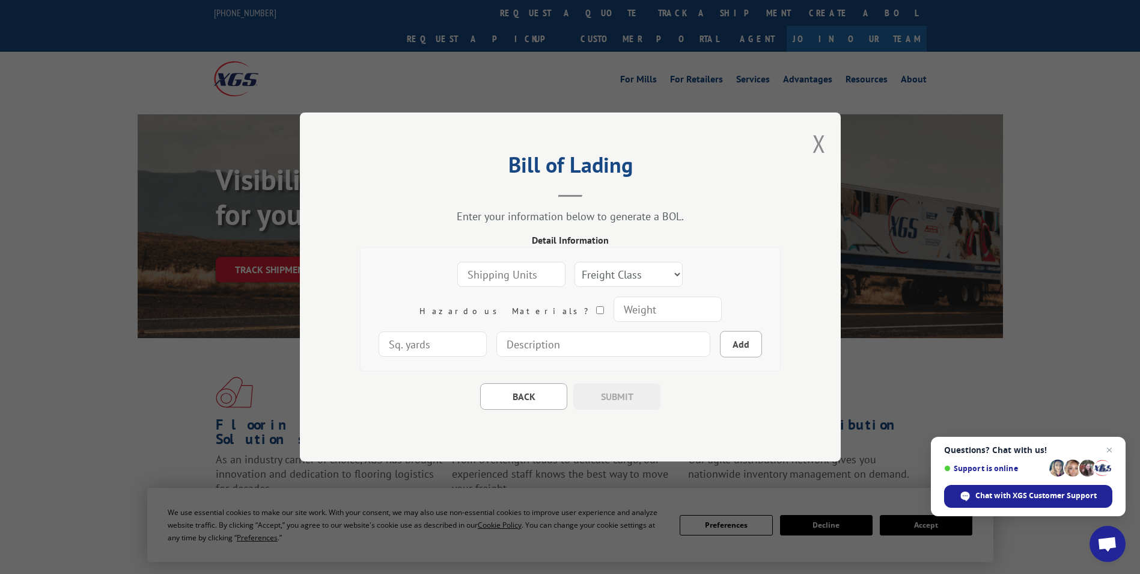
click at [476, 273] on input "number" at bounding box center [512, 274] width 108 height 25
type input "1"
click at [501, 271] on input "1" at bounding box center [512, 274] width 108 height 25
click at [625, 269] on select "Freight Class 50 55 60 65 70 77 85 92 100 110 125 150 175 200 250 300 400 500 C…" at bounding box center [629, 274] width 108 height 25
select select "250"
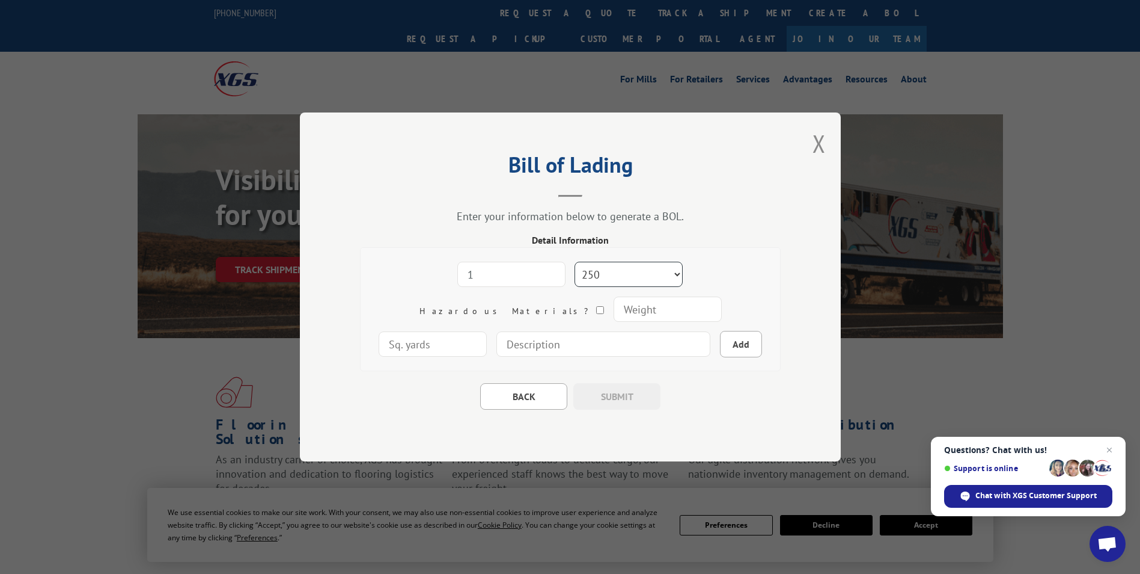
click at [575, 262] on select "Freight Class 50 55 60 65 70 77 85 92 100 110 125 150 175 200 250 300 400 500 C…" at bounding box center [629, 274] width 108 height 25
click at [613, 313] on input "number" at bounding box center [667, 308] width 108 height 25
type input "200"
click at [487, 331] on input "number" at bounding box center [433, 343] width 108 height 25
type input "100"
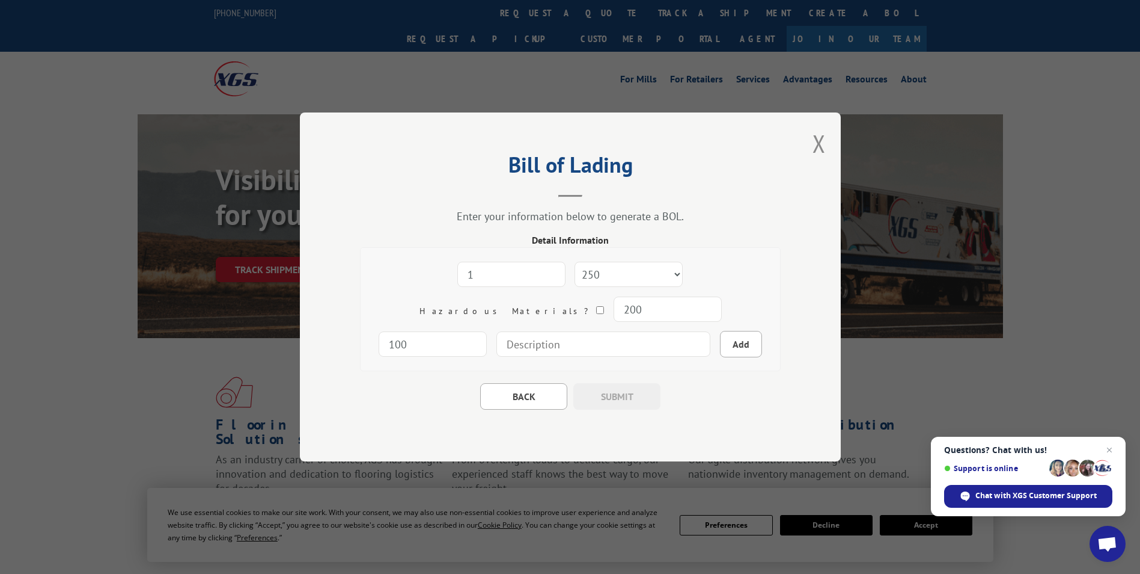
click at [533, 350] on input at bounding box center [604, 343] width 214 height 25
type input "12' Trugrass Clover Fescue"
click at [720, 350] on button "Add" at bounding box center [741, 344] width 42 height 26
select select
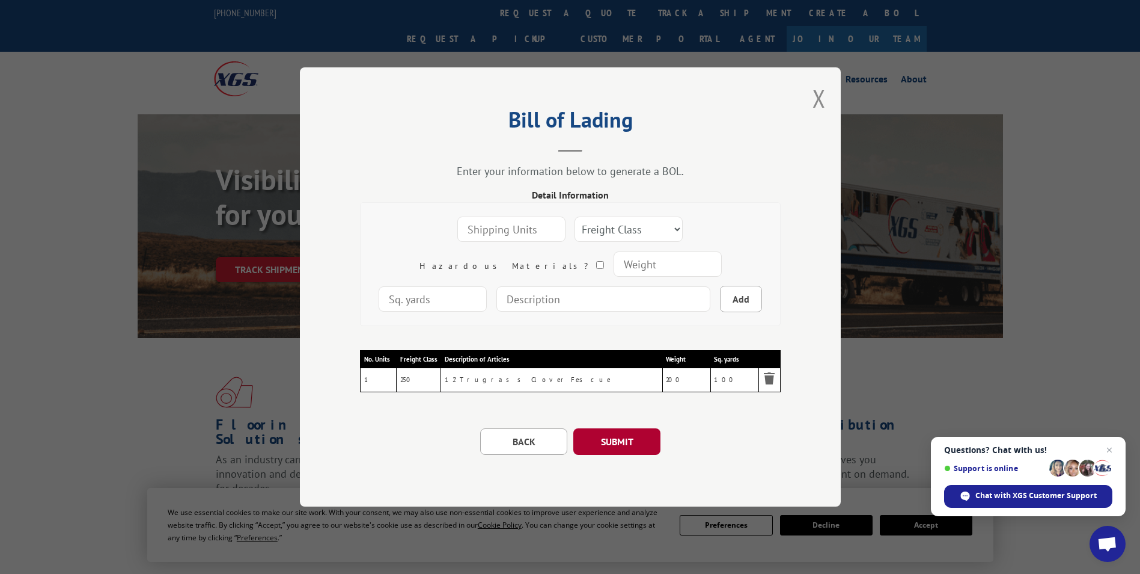
click at [632, 444] on button "SUBMIT" at bounding box center [617, 441] width 87 height 26
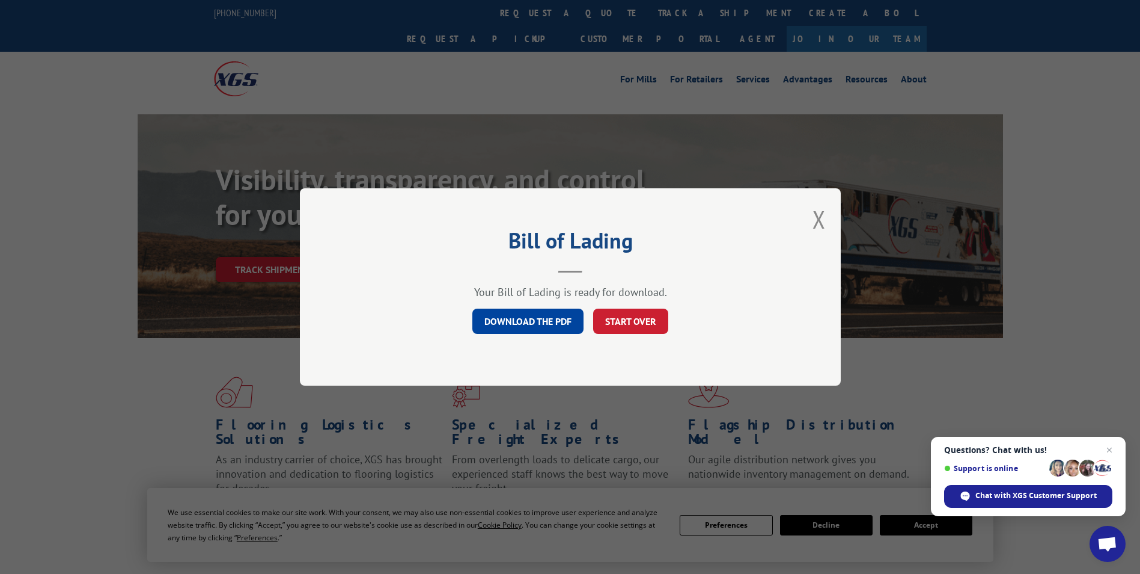
click at [505, 319] on link "DOWNLOAD THE PDF" at bounding box center [528, 320] width 111 height 25
click at [817, 218] on button "Close modal" at bounding box center [819, 219] width 13 height 32
